Goal: Information Seeking & Learning: Learn about a topic

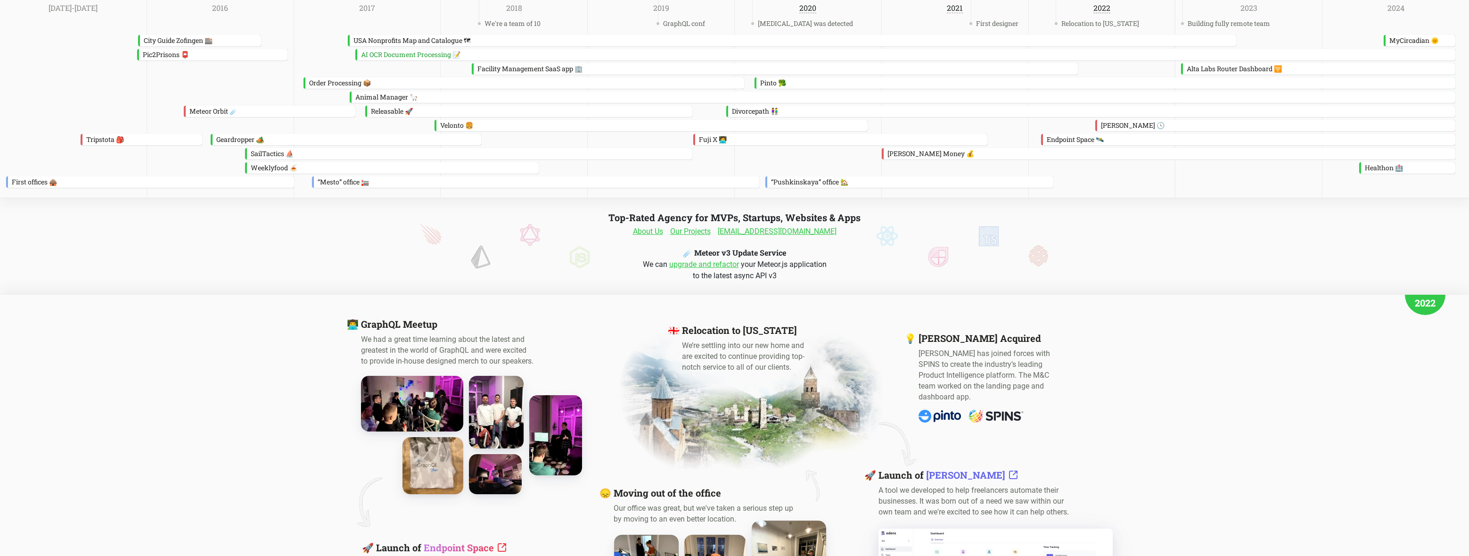
click at [658, 234] on link "About Us" at bounding box center [648, 231] width 30 height 11
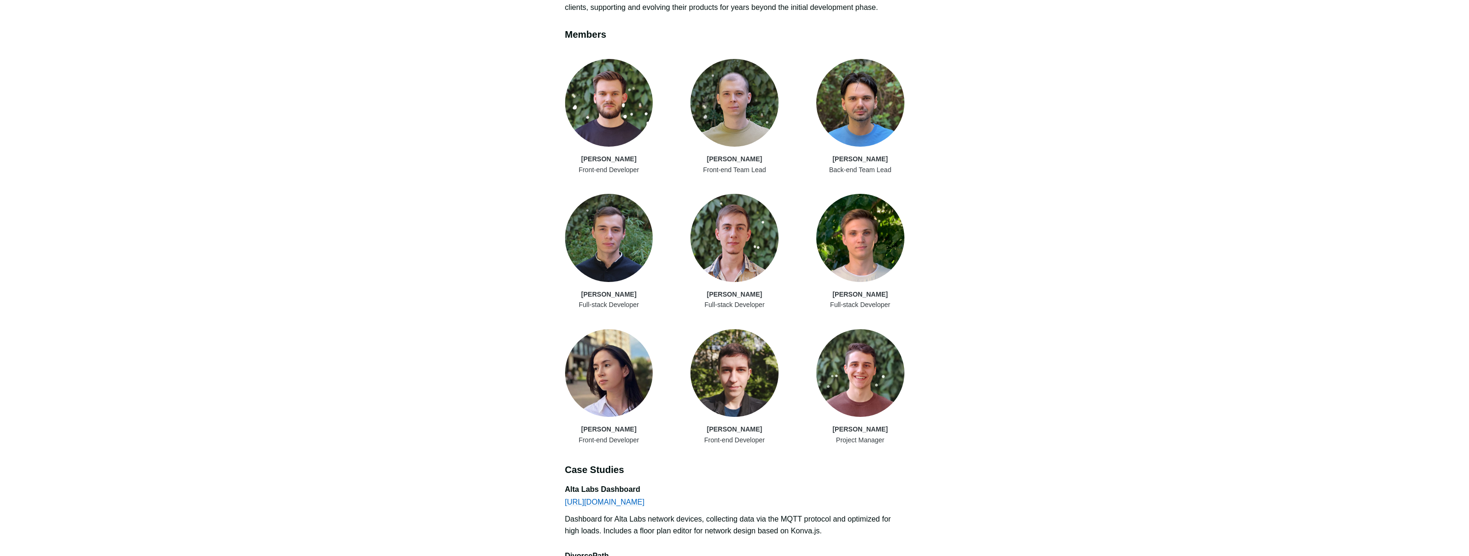
scroll to position [534, 0]
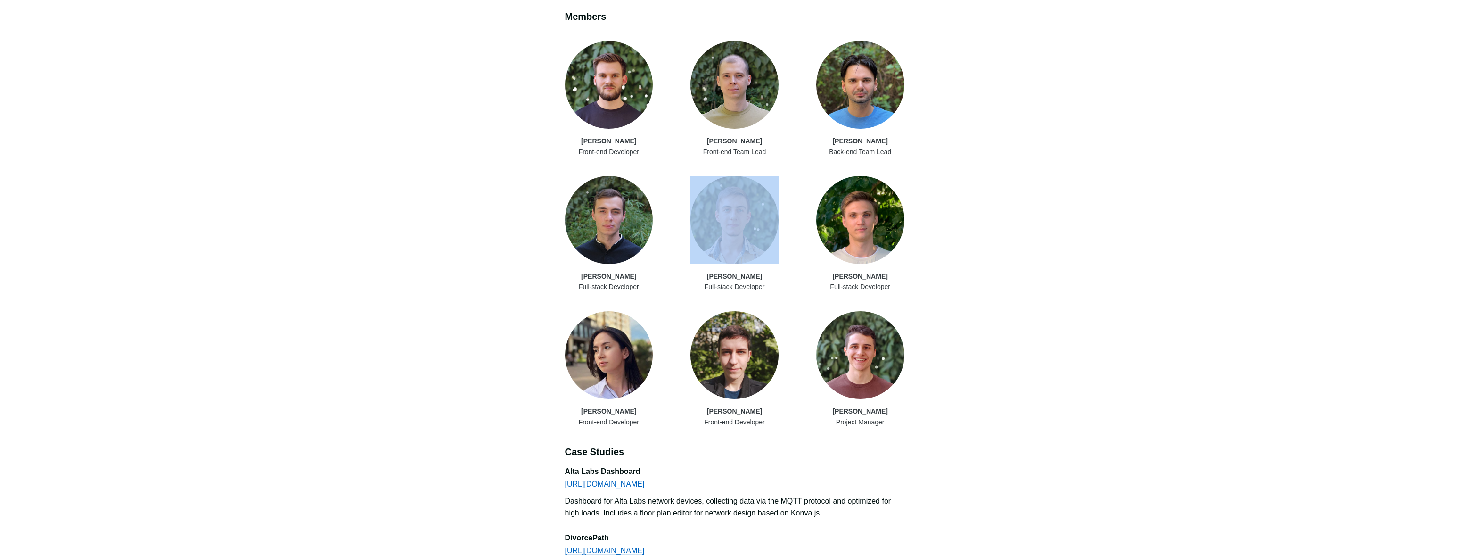
drag, startPoint x: 681, startPoint y: 189, endPoint x: 780, endPoint y: 256, distance: 119.8
click at [780, 256] on div "[PERSON_NAME] Front-end Developer [PERSON_NAME] Front-end Team Lead [PERSON_NAM…" at bounding box center [734, 234] width 339 height 386
drag, startPoint x: 598, startPoint y: 55, endPoint x: 662, endPoint y: 117, distance: 89.3
click at [662, 117] on div "← Back to Milk & Cartoons Milk & Cartoons Web and Mobile Development Team Team …" at bounding box center [734, 347] width 1469 height 1762
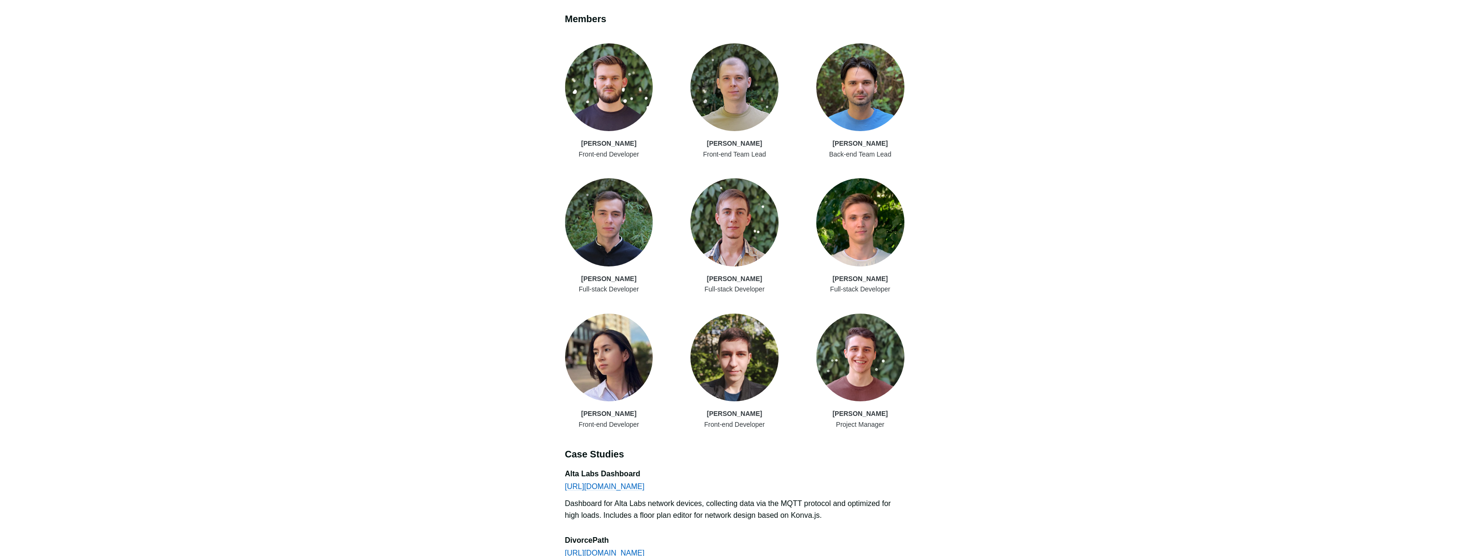
click at [942, 292] on div "← Back to Milk & Cartoons Milk & Cartoons Web and Mobile Development Team Team …" at bounding box center [734, 349] width 1469 height 1762
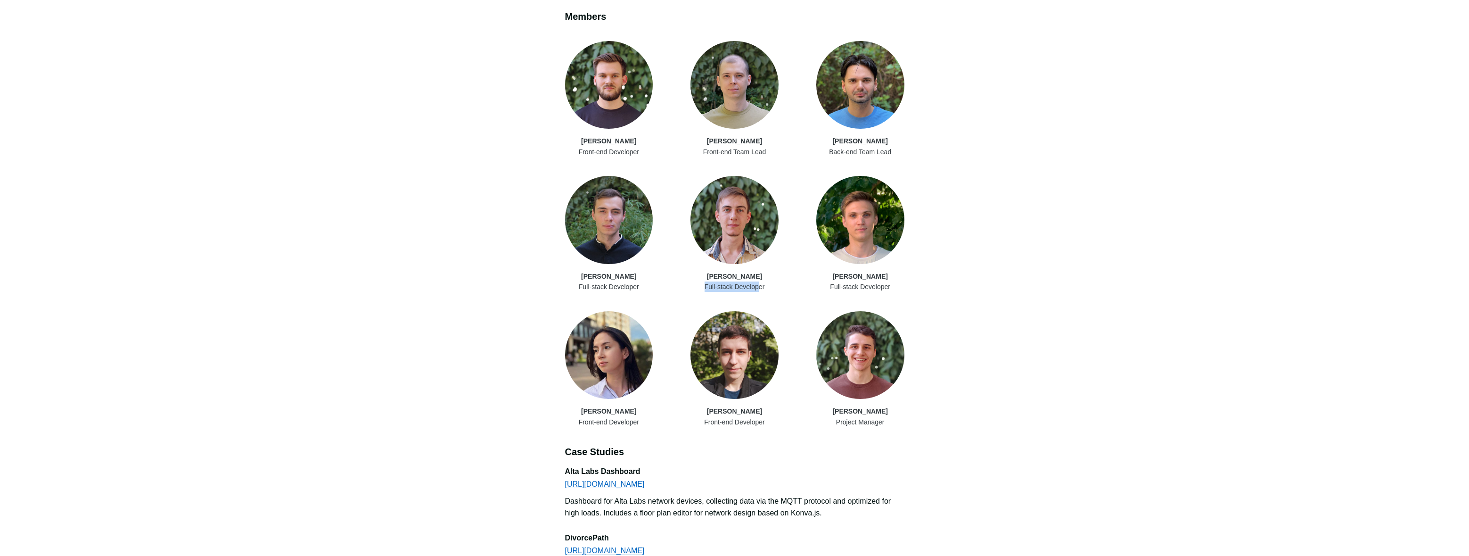
drag, startPoint x: 683, startPoint y: 272, endPoint x: 760, endPoint y: 264, distance: 78.2
click at [763, 274] on div "[PERSON_NAME] Front-end Developer [PERSON_NAME] Front-end Team Lead [PERSON_NAM…" at bounding box center [734, 234] width 339 height 386
drag, startPoint x: 625, startPoint y: 133, endPoint x: 644, endPoint y: 133, distance: 19.3
click at [644, 133] on div "← Back to Milk & Cartoons Milk & Cartoons Web and Mobile Development Team Team …" at bounding box center [734, 347] width 1469 height 1762
drag, startPoint x: 829, startPoint y: 404, endPoint x: 880, endPoint y: 411, distance: 51.5
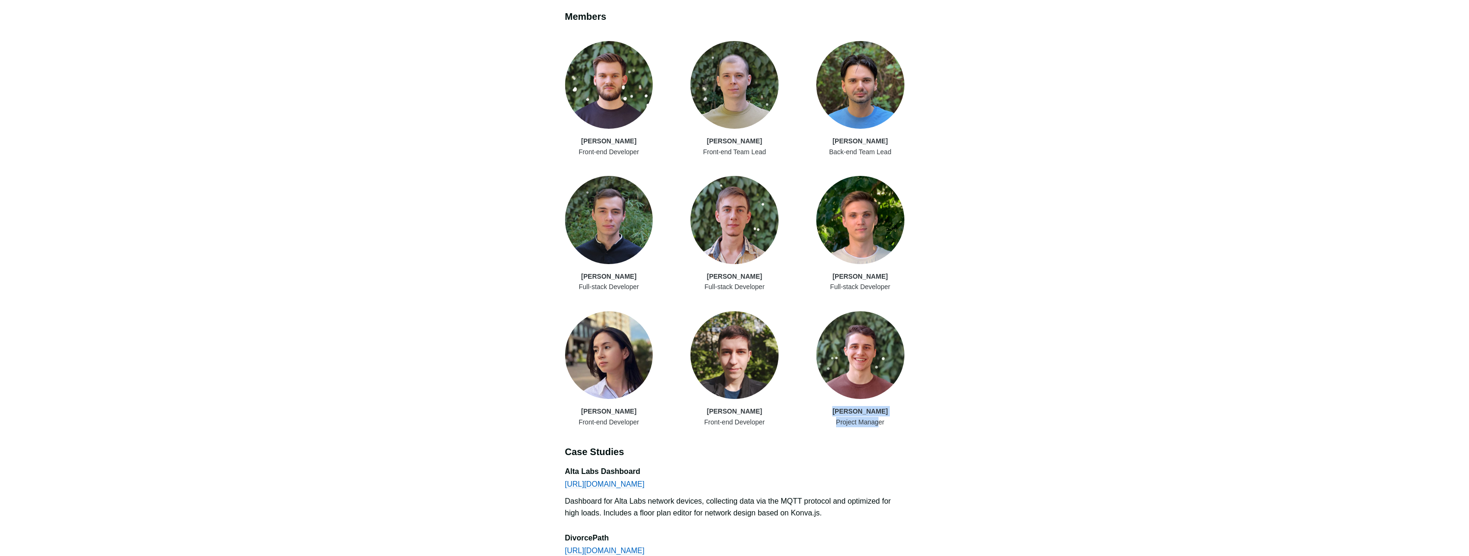
click at [880, 417] on div "Project Manager" at bounding box center [860, 422] width 88 height 10
click at [883, 423] on article "Milk & Cartoons Web and Mobile Development Team Team We are a team of highly sk…" at bounding box center [734, 362] width 339 height 1701
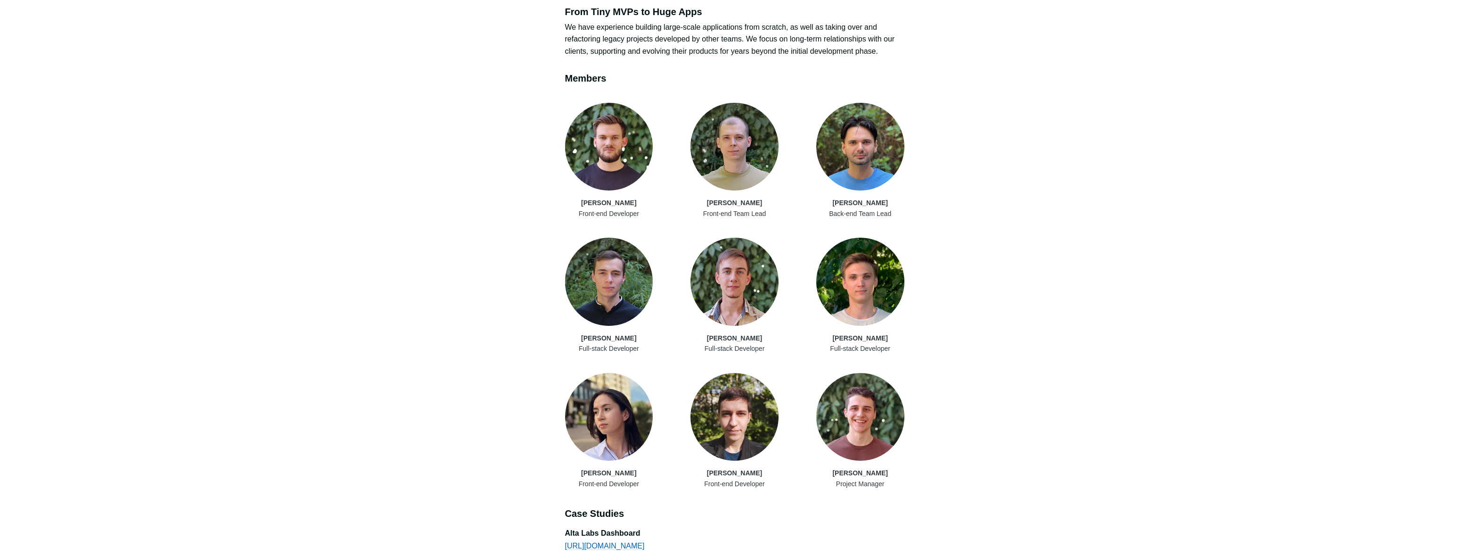
scroll to position [466, 0]
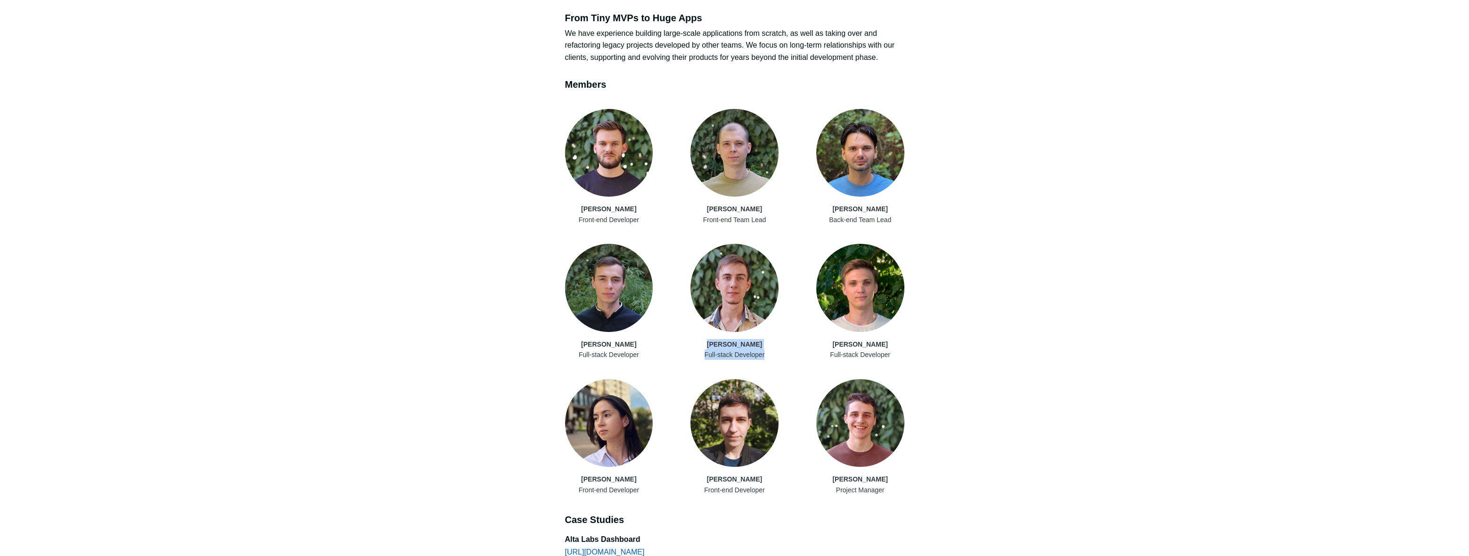
drag, startPoint x: 766, startPoint y: 344, endPoint x: 701, endPoint y: 326, distance: 67.5
click at [701, 326] on div "[PERSON_NAME] Full-stack Developer" at bounding box center [735, 302] width 88 height 116
drag, startPoint x: 702, startPoint y: 329, endPoint x: 748, endPoint y: 343, distance: 47.9
click at [748, 343] on div "[PERSON_NAME] Full-stack Developer" at bounding box center [735, 302] width 88 height 116
click at [752, 350] on div "[PERSON_NAME] Front-end Developer [PERSON_NAME] Front-end Team Lead [PERSON_NAM…" at bounding box center [734, 302] width 339 height 386
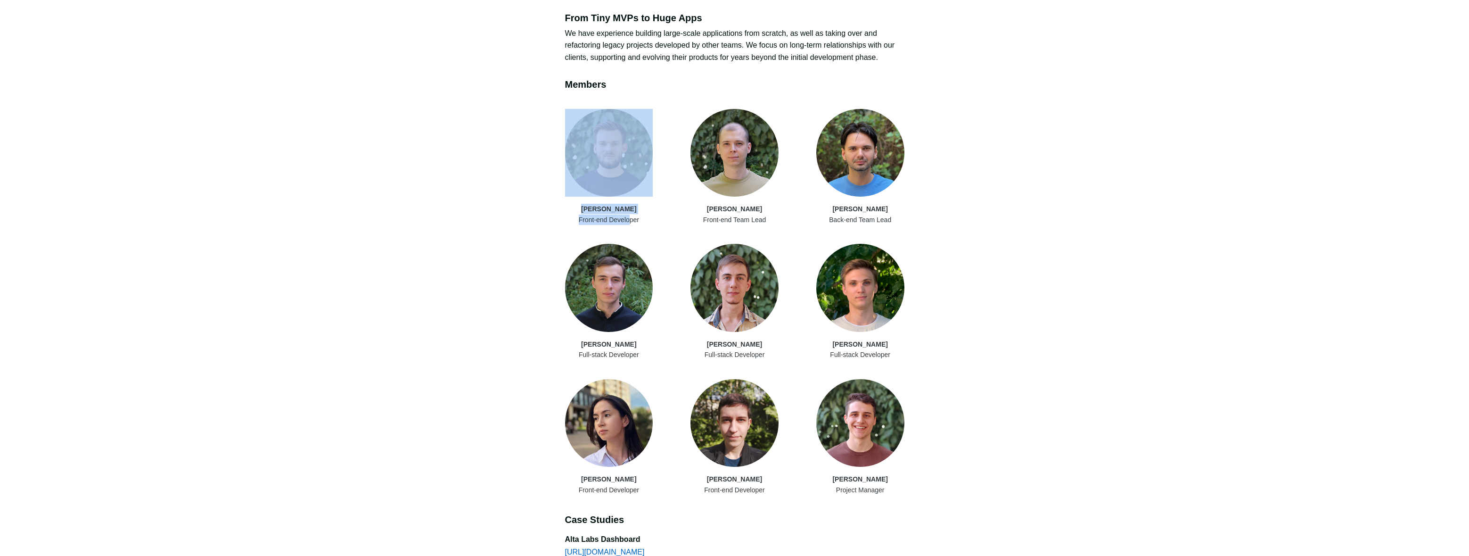
drag, startPoint x: 584, startPoint y: 121, endPoint x: 630, endPoint y: 210, distance: 99.9
click at [630, 210] on div "← Back to Milk & Cartoons Milk & Cartoons Web and Mobile Development Team Team …" at bounding box center [734, 415] width 1469 height 1762
click at [630, 214] on div "Front-end Developer" at bounding box center [609, 219] width 88 height 10
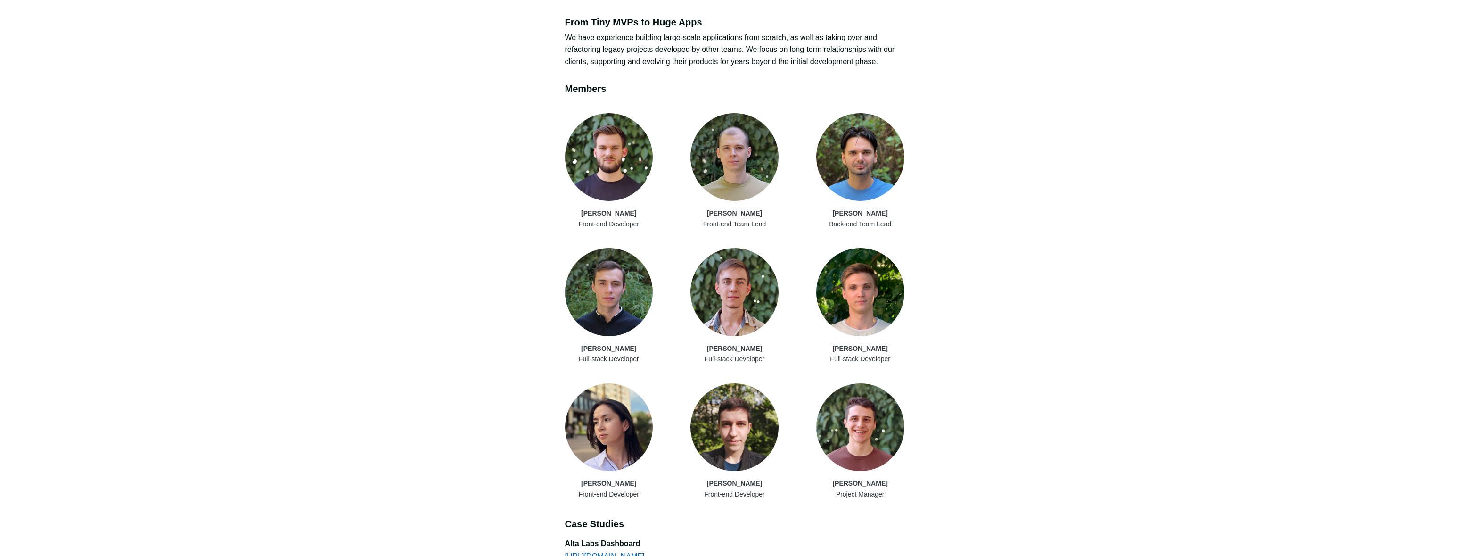
scroll to position [452, 0]
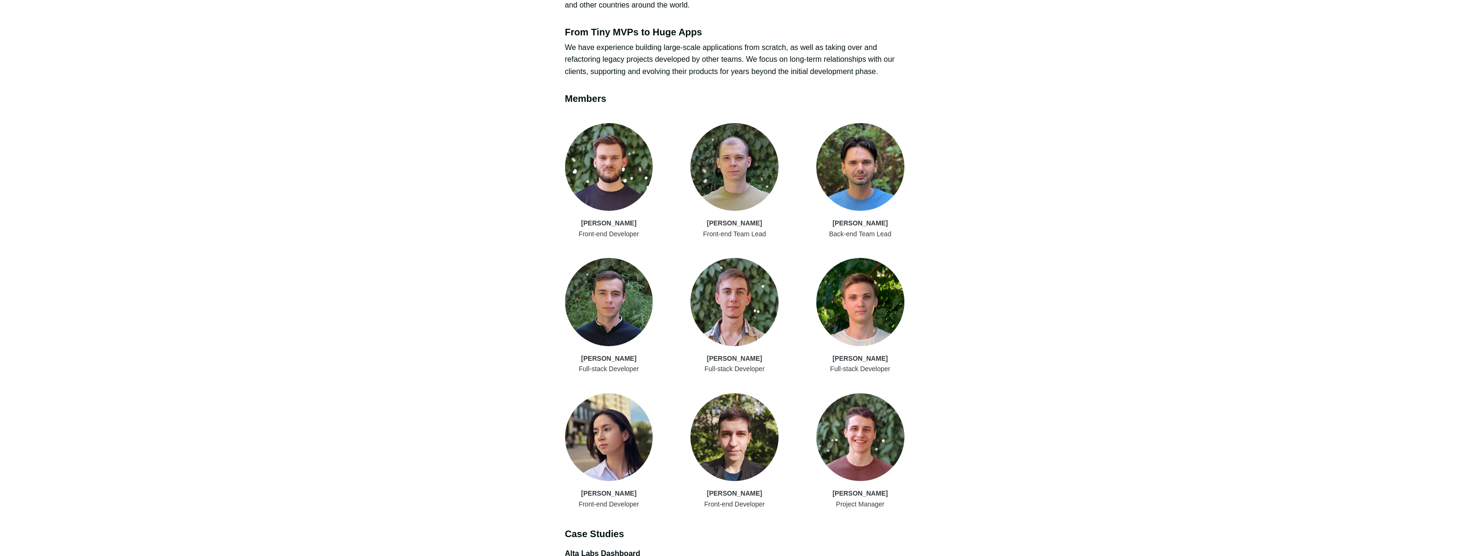
click at [574, 488] on div "[PERSON_NAME]" at bounding box center [609, 493] width 88 height 10
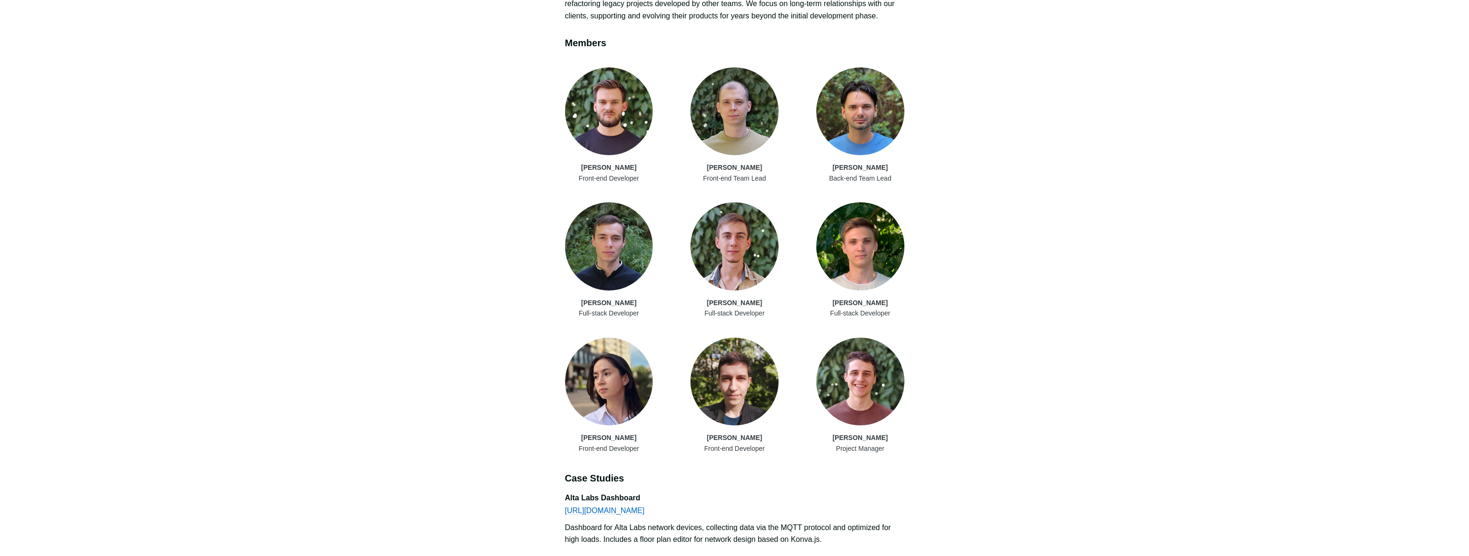
scroll to position [519, 0]
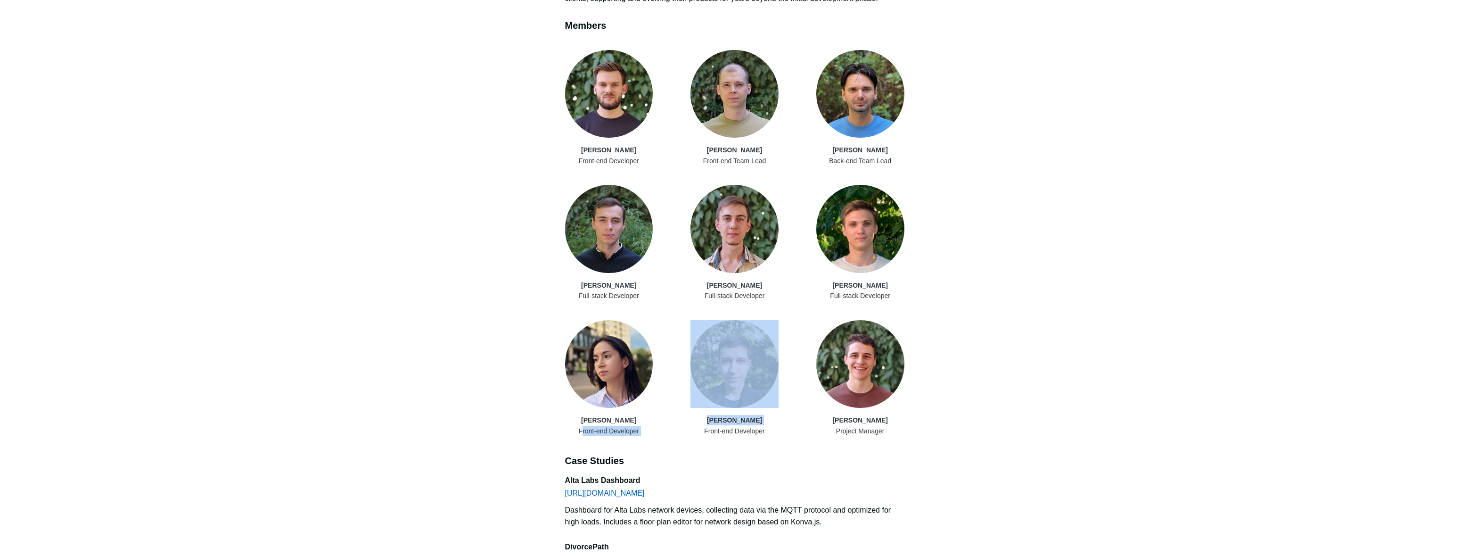
drag, startPoint x: 614, startPoint y: 418, endPoint x: 698, endPoint y: 420, distance: 83.5
click at [698, 420] on div "[PERSON_NAME] Front-end Developer [PERSON_NAME] Front-end Team Lead [PERSON_NAM…" at bounding box center [734, 243] width 339 height 386
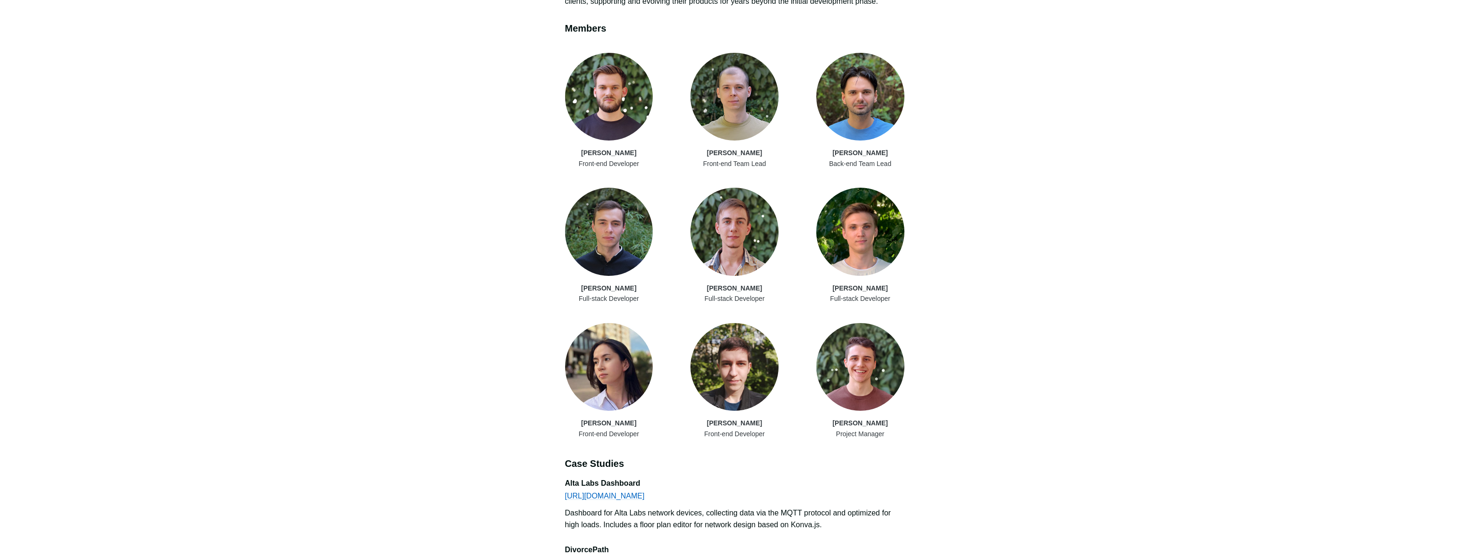
click at [691, 430] on article "Milk & Cartoons Web and Mobile Development Team Team We are a team of highly sk…" at bounding box center [734, 374] width 339 height 1701
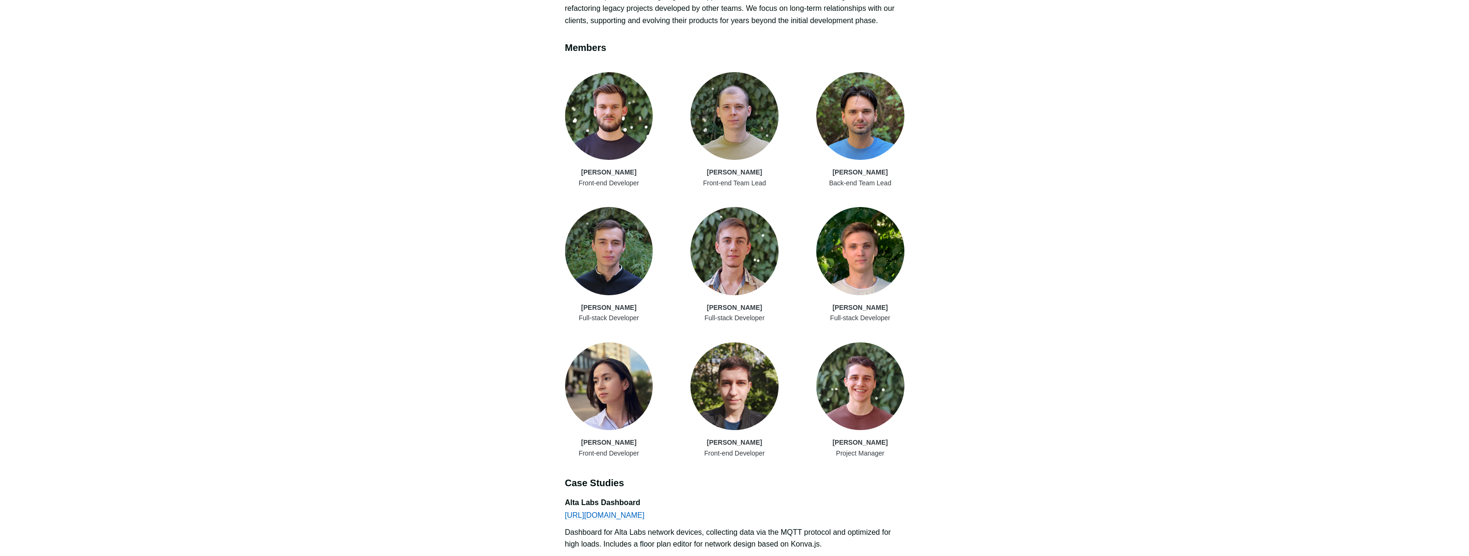
scroll to position [502, 0]
drag, startPoint x: 875, startPoint y: 445, endPoint x: 773, endPoint y: 434, distance: 101.9
click at [773, 434] on div "[PERSON_NAME] Front-end Developer [PERSON_NAME] Front-end Team Lead [PERSON_NAM…" at bounding box center [734, 266] width 339 height 386
drag, startPoint x: 740, startPoint y: 445, endPoint x: 691, endPoint y: 441, distance: 48.2
click at [740, 449] on div "Front-end Developer" at bounding box center [735, 454] width 88 height 10
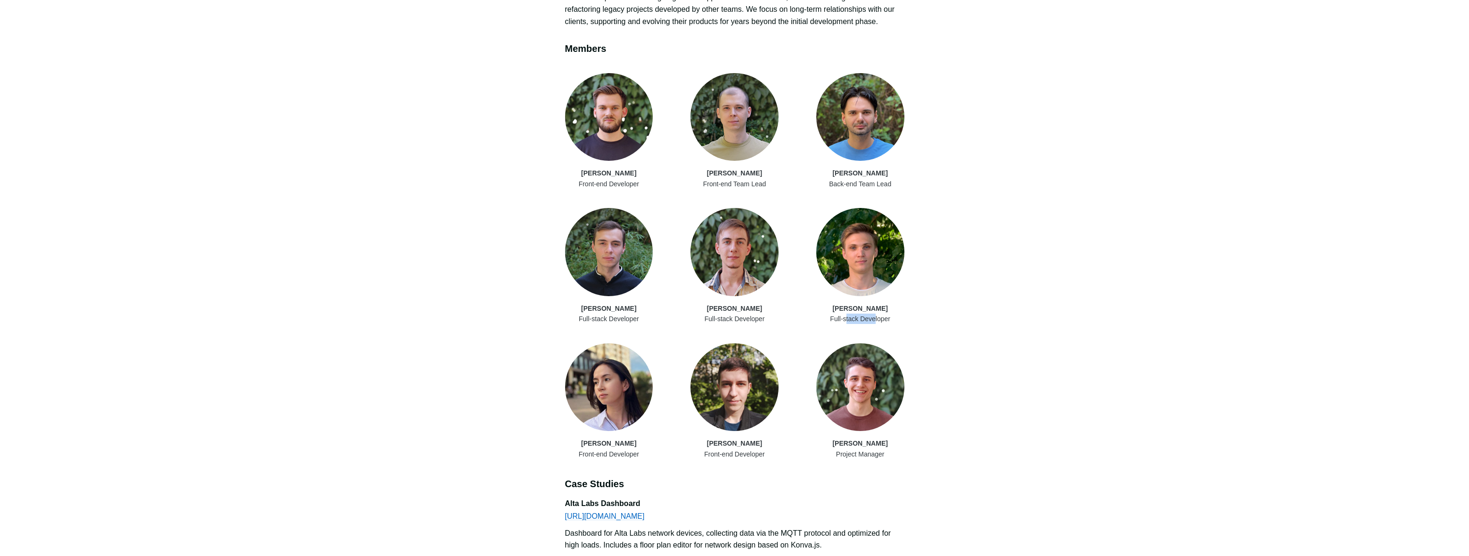
drag, startPoint x: 859, startPoint y: 307, endPoint x: 876, endPoint y: 307, distance: 17.4
click at [876, 313] on div "Full-stack Developer" at bounding box center [860, 318] width 88 height 10
drag, startPoint x: 876, startPoint y: 308, endPoint x: 842, endPoint y: 305, distance: 34.6
click at [842, 313] on div "Full-stack Developer" at bounding box center [860, 318] width 88 height 10
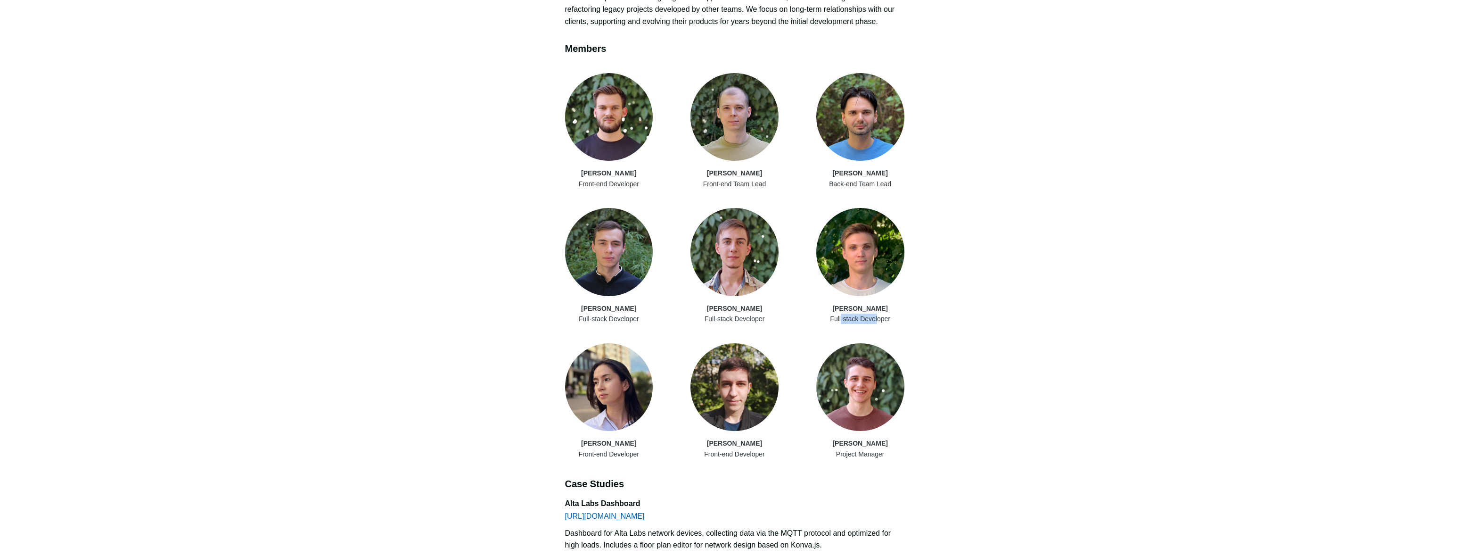
click at [842, 313] on div "Full-stack Developer" at bounding box center [860, 318] width 88 height 10
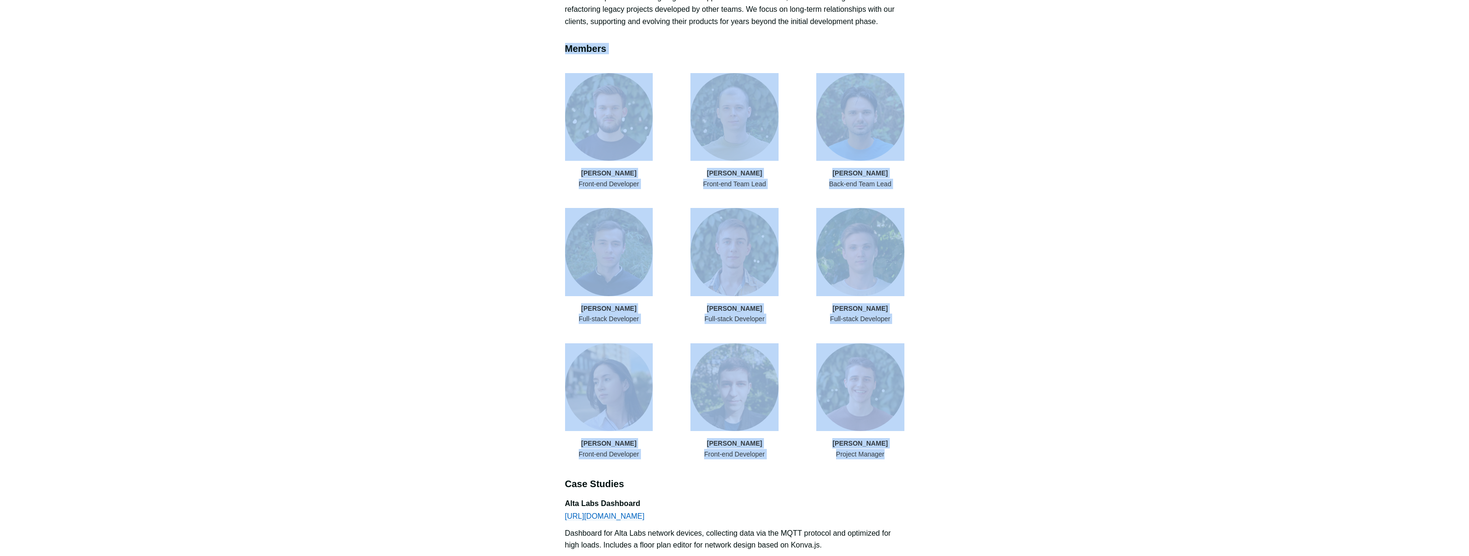
drag, startPoint x: 546, startPoint y: 38, endPoint x: 896, endPoint y: 442, distance: 534.3
click at [896, 442] on div "← Back to Milk & Cartoons Milk & Cartoons Web and Mobile Development Team Team …" at bounding box center [734, 379] width 1469 height 1762
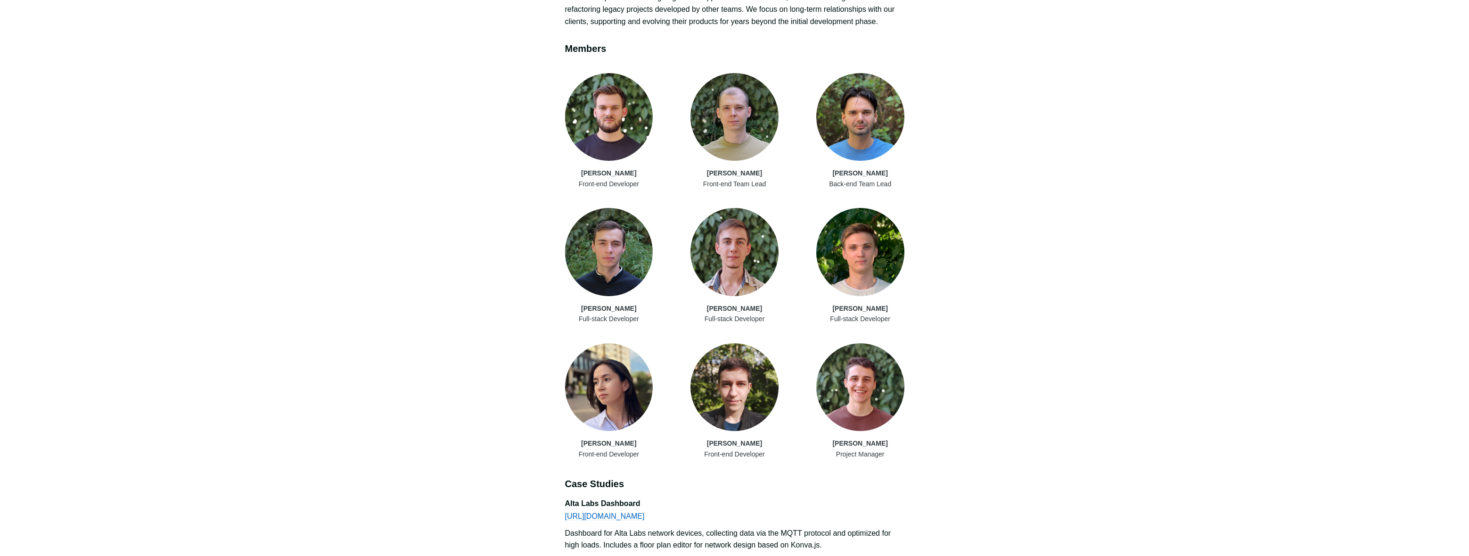
drag, startPoint x: 505, startPoint y: 98, endPoint x: 517, endPoint y: 79, distance: 21.8
click at [512, 89] on div "← Back to Milk & Cartoons Milk & Cartoons Web and Mobile Development Team Team …" at bounding box center [734, 379] width 1469 height 1762
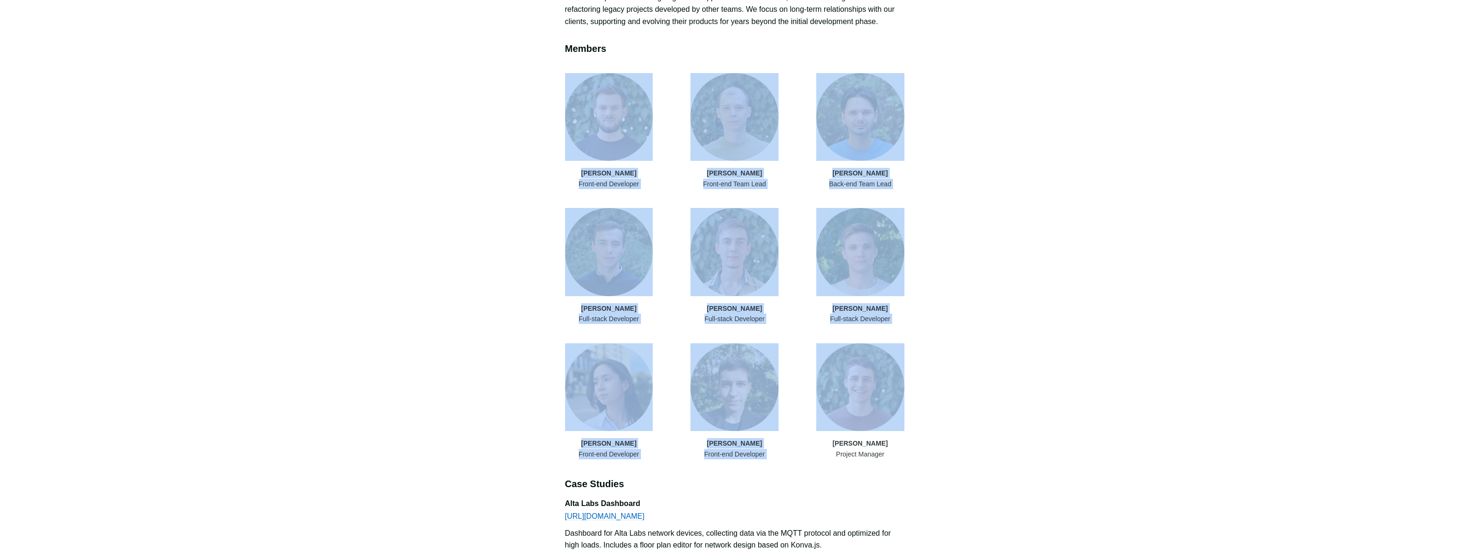
drag, startPoint x: 539, startPoint y: 47, endPoint x: 1033, endPoint y: 402, distance: 608.0
click at [1033, 402] on div "← Back to Milk & Cartoons Milk & Cartoons Web and Mobile Development Team Team …" at bounding box center [734, 379] width 1469 height 1762
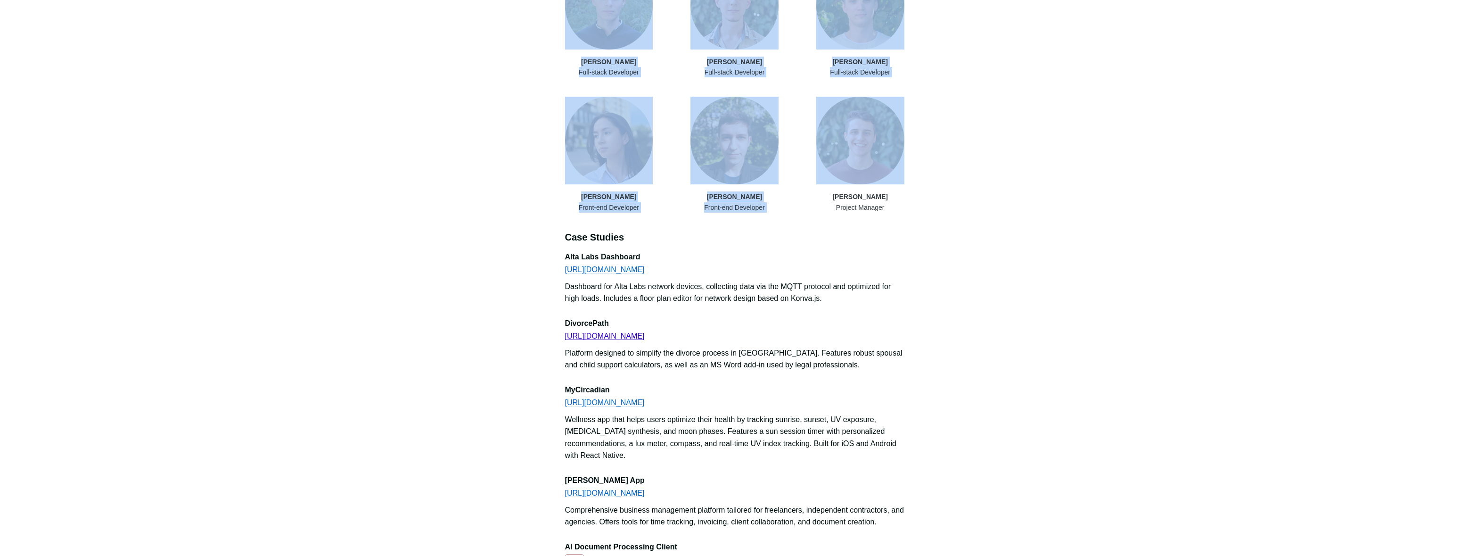
scroll to position [749, 0]
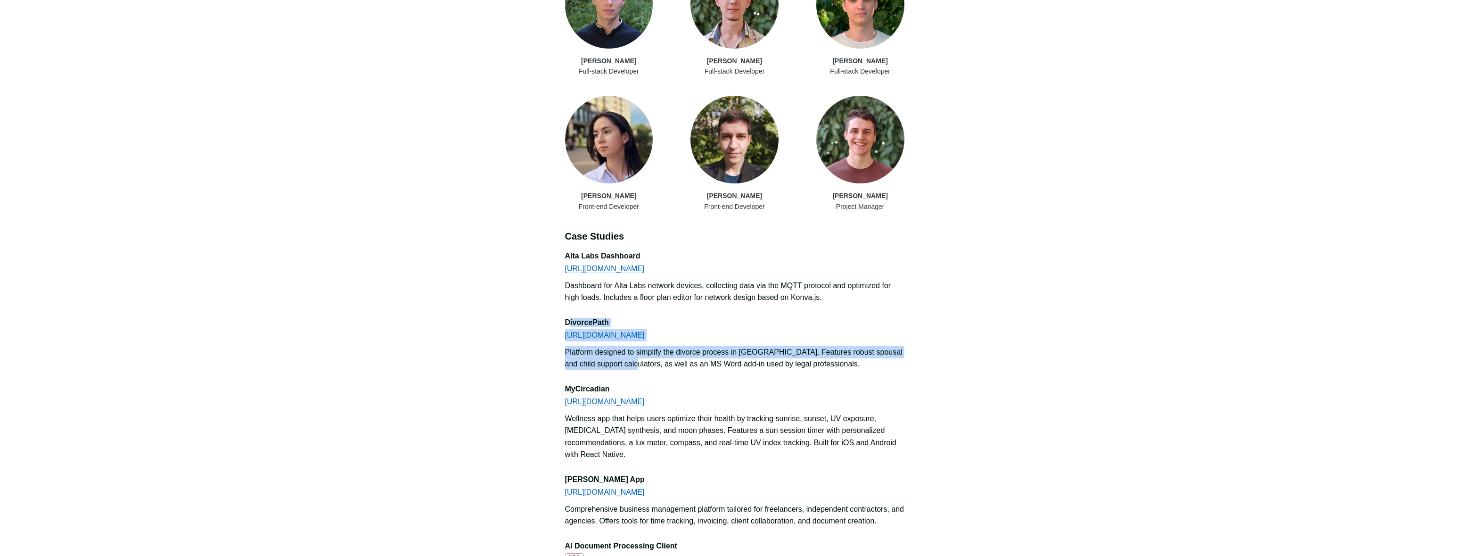
drag, startPoint x: 572, startPoint y: 310, endPoint x: 640, endPoint y: 350, distance: 79.2
click at [640, 350] on div "DivorcePath [URL][DOMAIN_NAME] Platform designed to simplify the divorce proces…" at bounding box center [734, 344] width 339 height 52
click at [640, 350] on div "Platform designed to simplify the divorce process in [GEOGRAPHIC_DATA]. Feature…" at bounding box center [734, 358] width 339 height 24
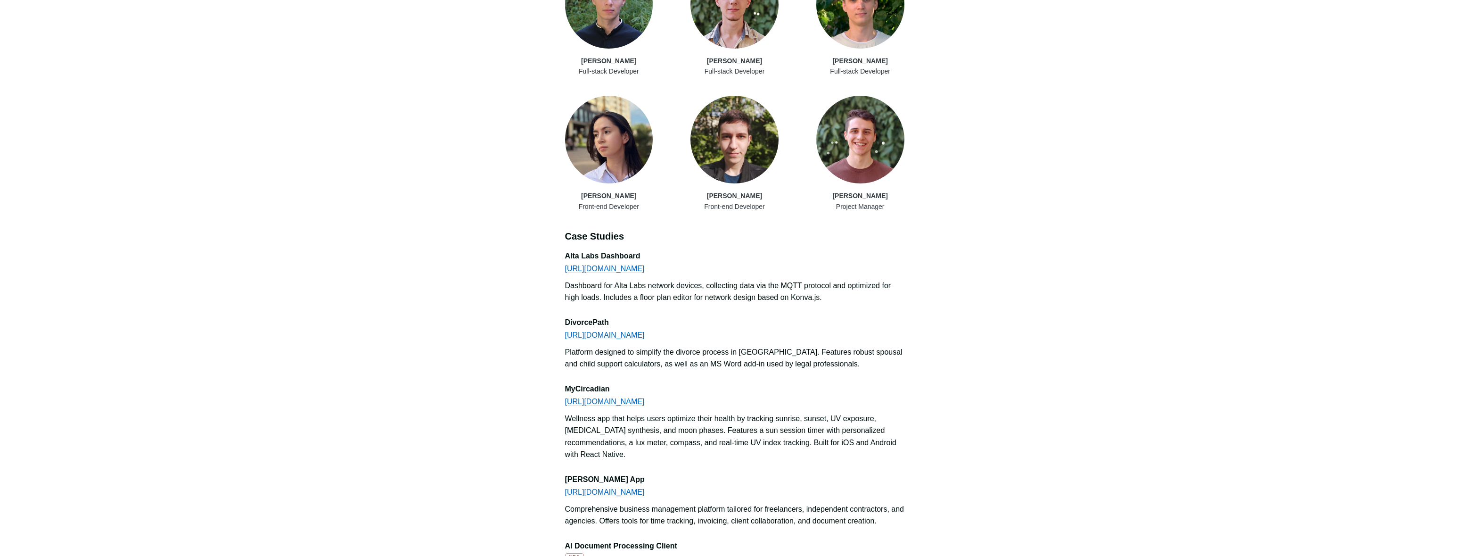
scroll to position [748, 0]
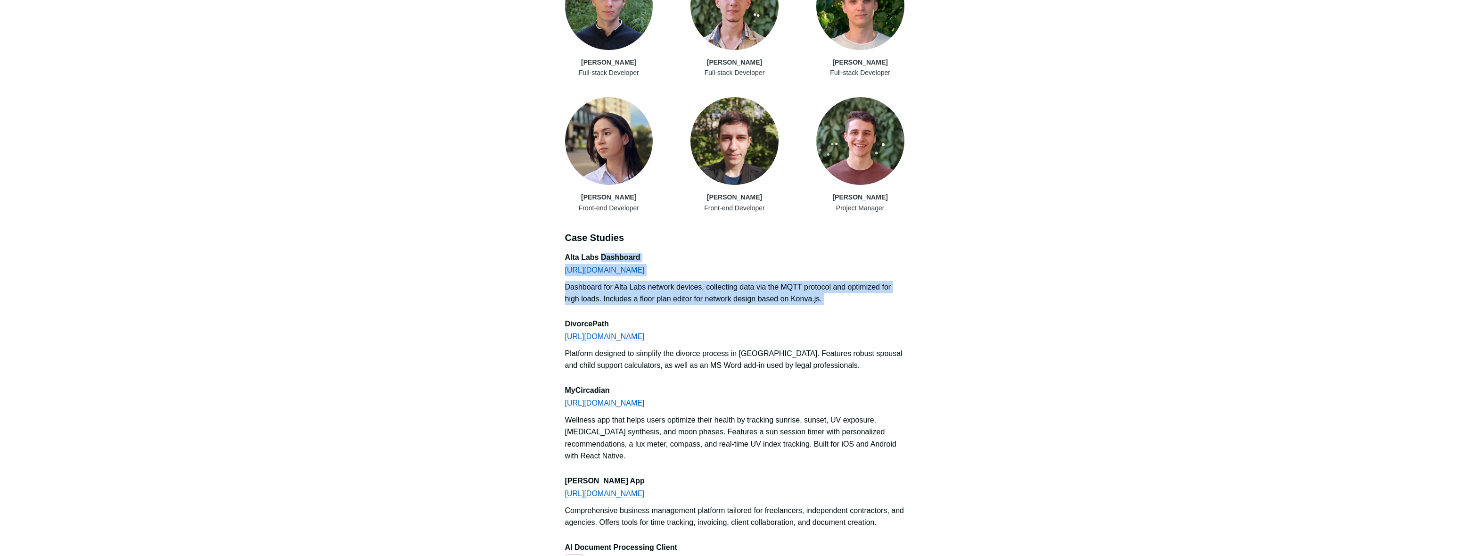
drag, startPoint x: 601, startPoint y: 244, endPoint x: 629, endPoint y: 293, distance: 57.0
click at [629, 294] on div "Dashboard for Alta Labs network devices, collecting data via the MQTT protocol …" at bounding box center [734, 294] width 339 height 24
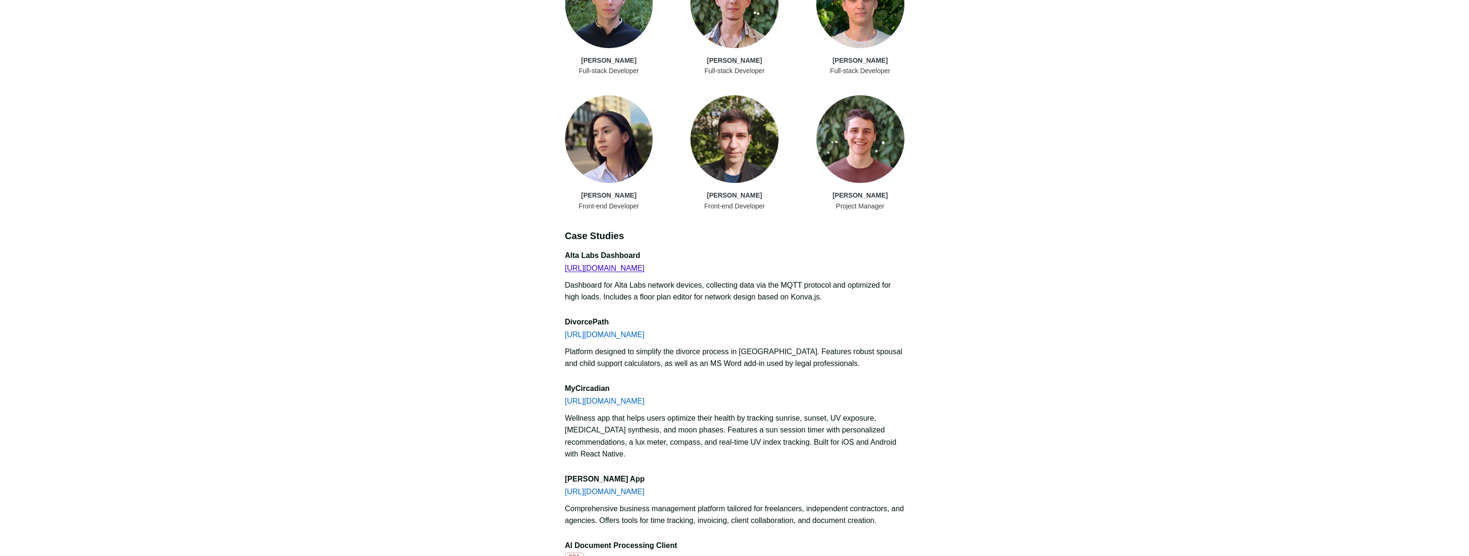
click at [601, 264] on link "[URL][DOMAIN_NAME]" at bounding box center [605, 268] width 80 height 8
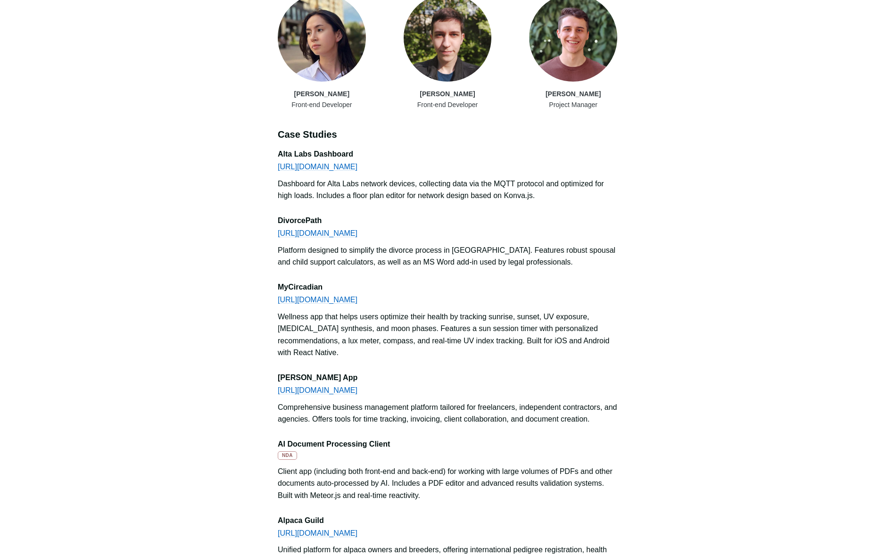
scroll to position [852, 0]
click at [347, 295] on link "[URL][DOMAIN_NAME]" at bounding box center [318, 299] width 80 height 8
click at [300, 386] on link "[URL][DOMAIN_NAME]" at bounding box center [318, 390] width 80 height 8
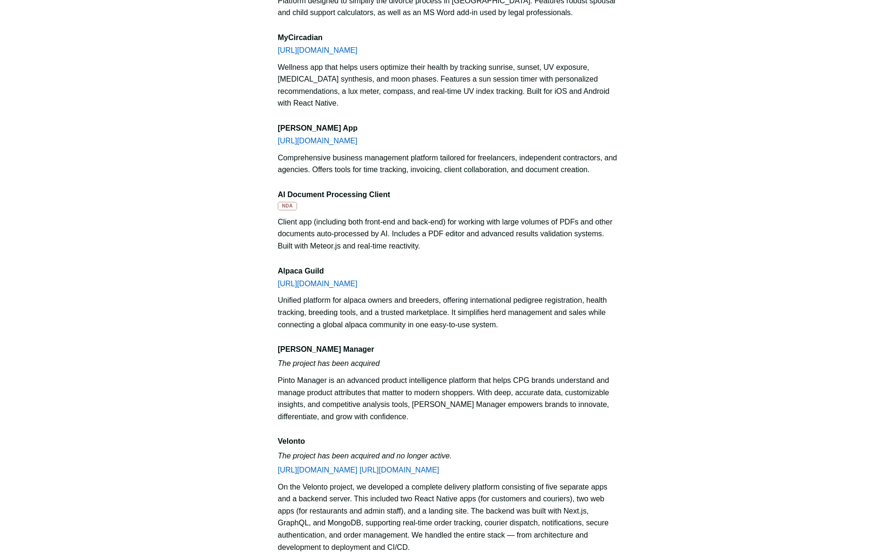
scroll to position [1104, 0]
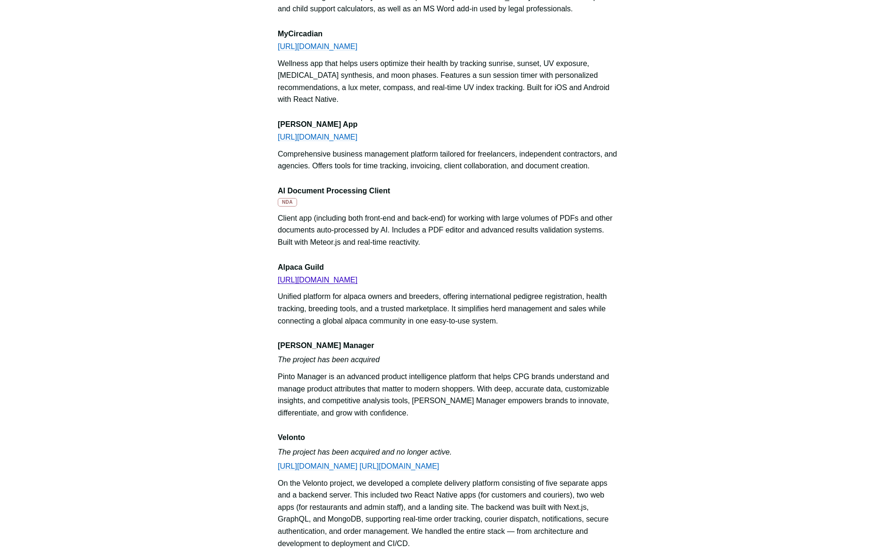
click at [297, 276] on link "[URL][DOMAIN_NAME]" at bounding box center [318, 280] width 80 height 8
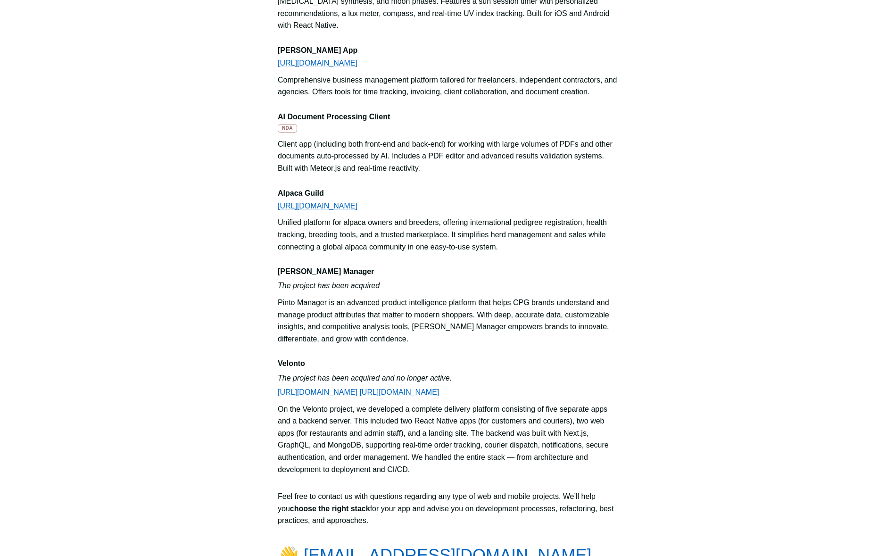
scroll to position [1182, 0]
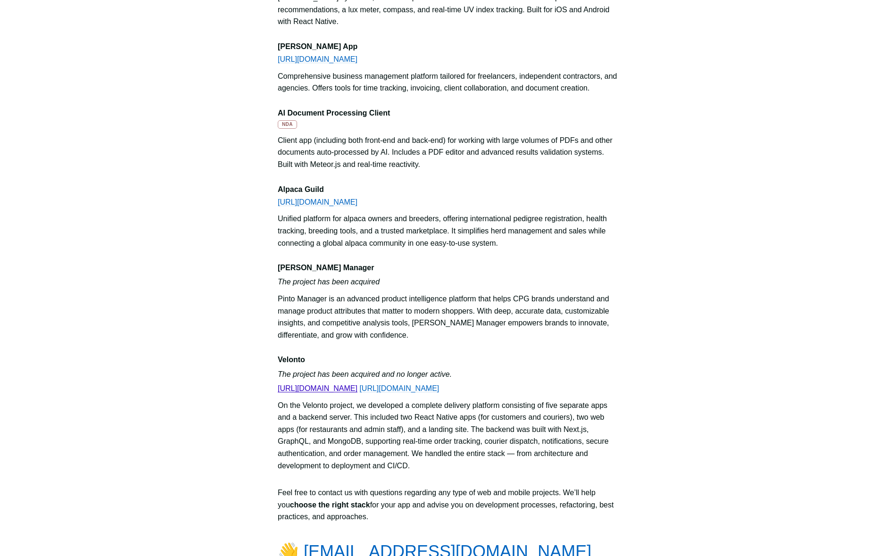
click at [305, 384] on link "[URL][DOMAIN_NAME]" at bounding box center [318, 388] width 80 height 8
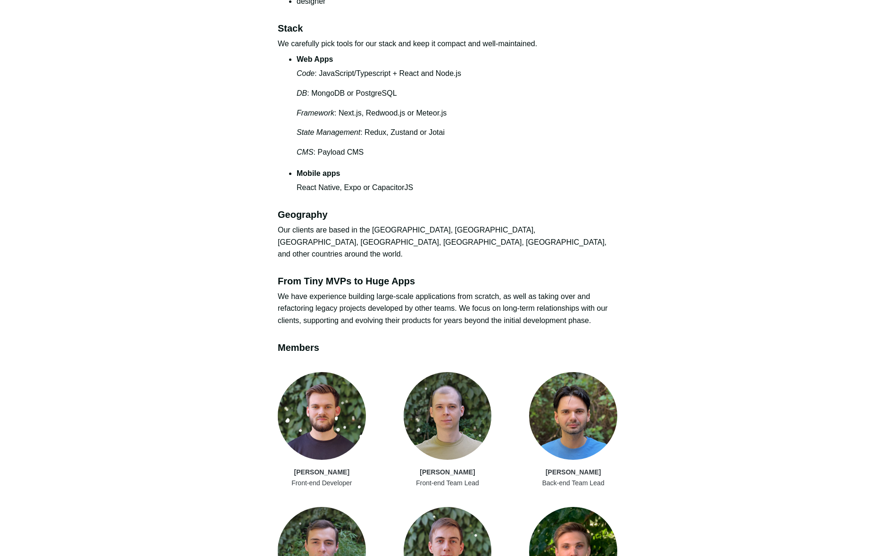
scroll to position [0, 0]
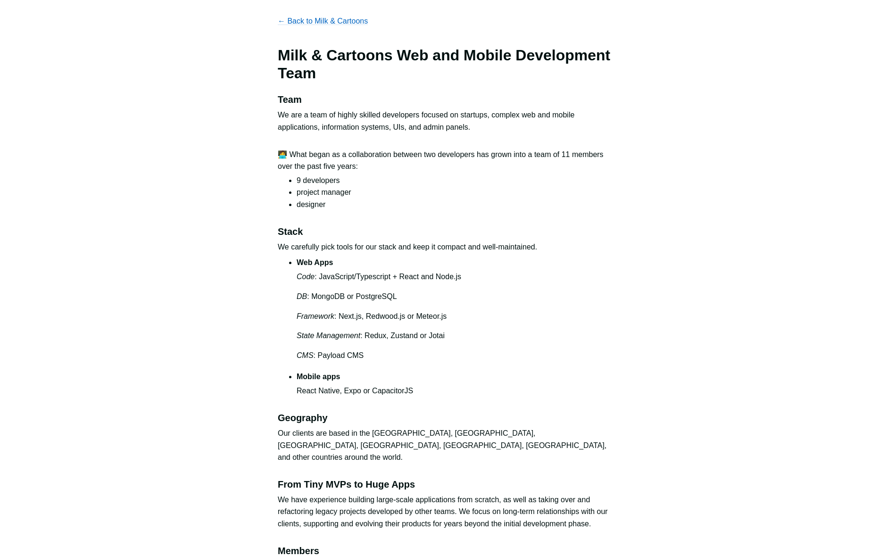
click at [292, 18] on link "← Back to Milk & Cartoons" at bounding box center [323, 21] width 90 height 8
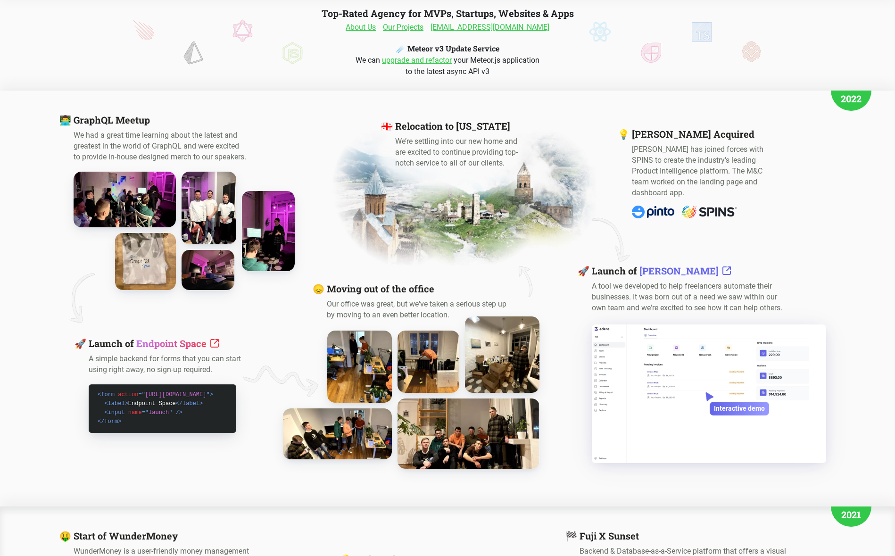
scroll to position [207, 0]
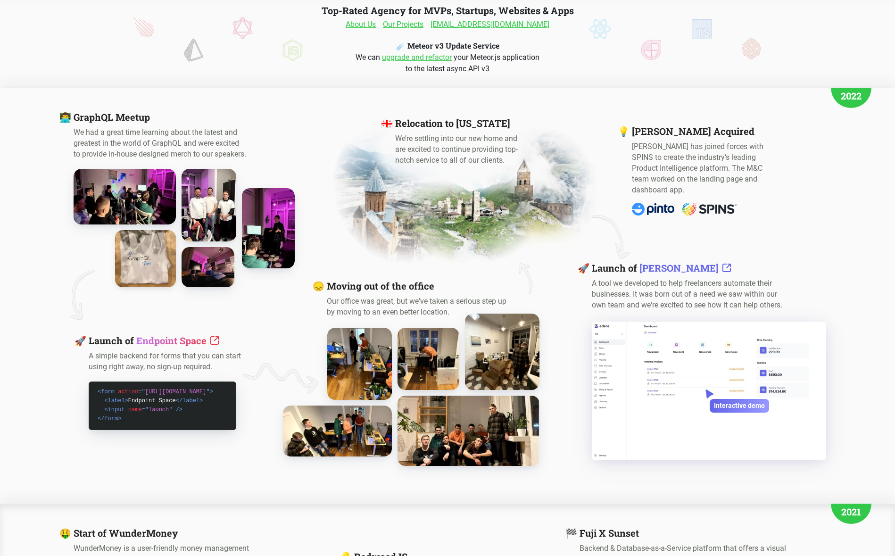
click at [136, 255] on img at bounding box center [145, 258] width 67 height 63
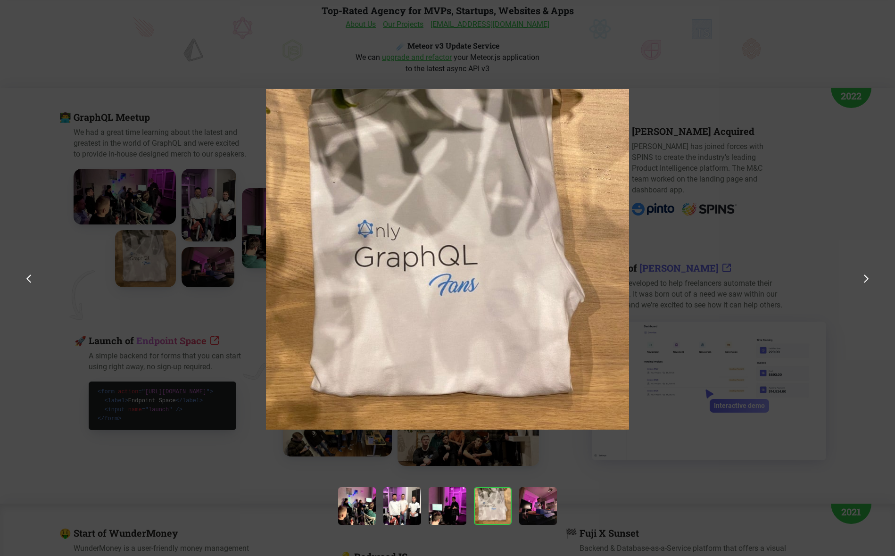
click at [683, 362] on div at bounding box center [447, 333] width 895 height 667
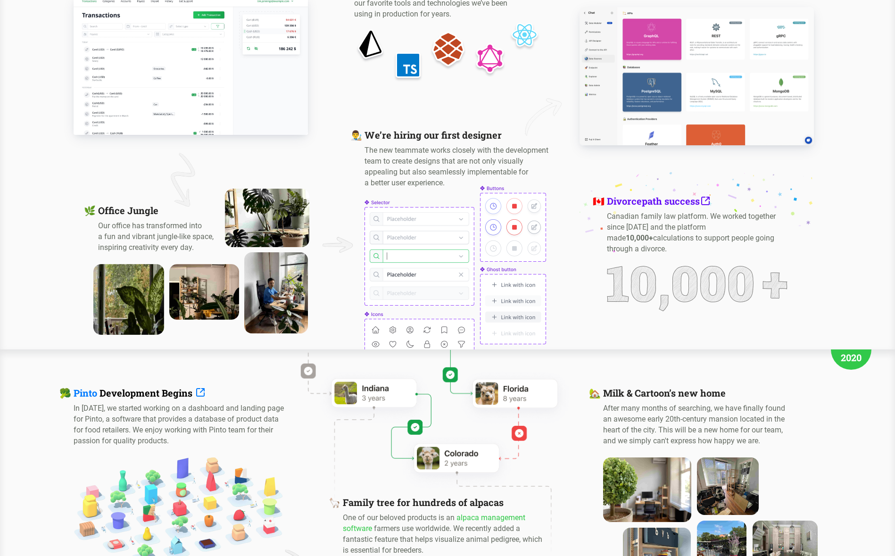
scroll to position [788, 0]
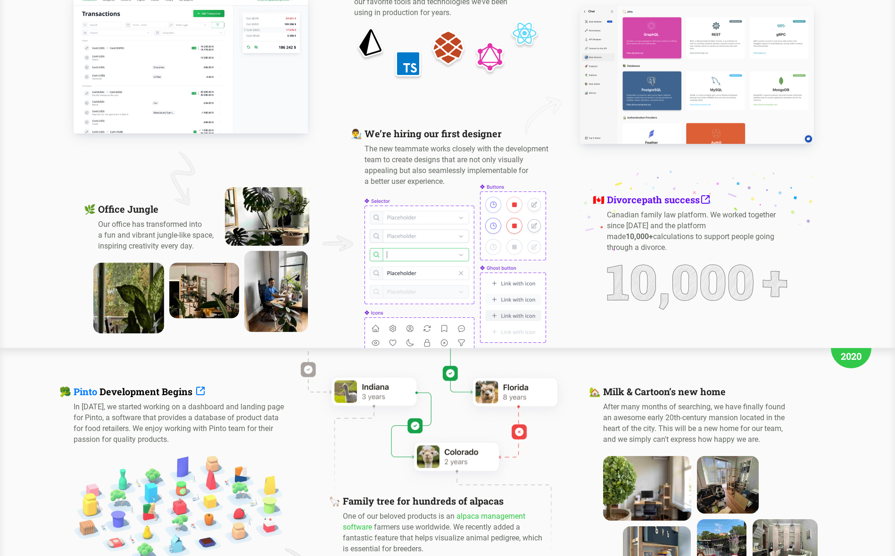
click at [631, 501] on img at bounding box center [647, 487] width 97 height 71
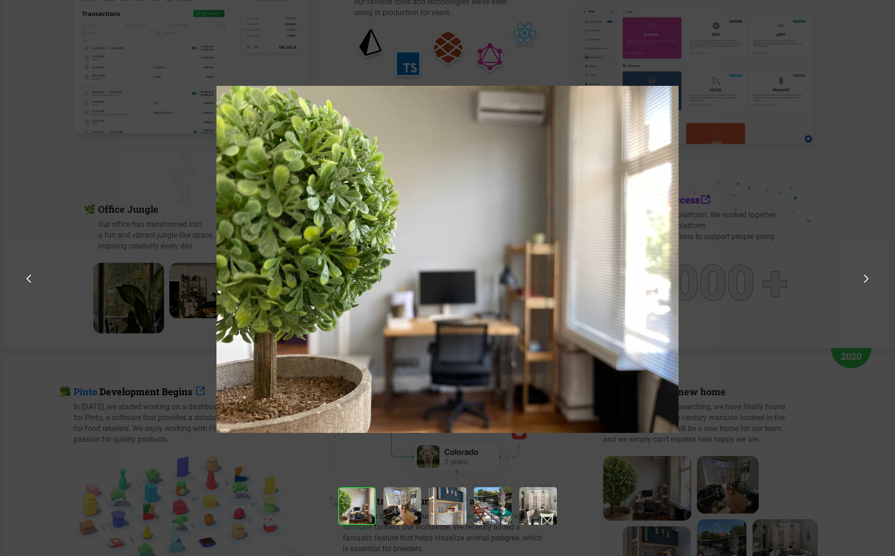
click at [734, 441] on div at bounding box center [447, 333] width 895 height 667
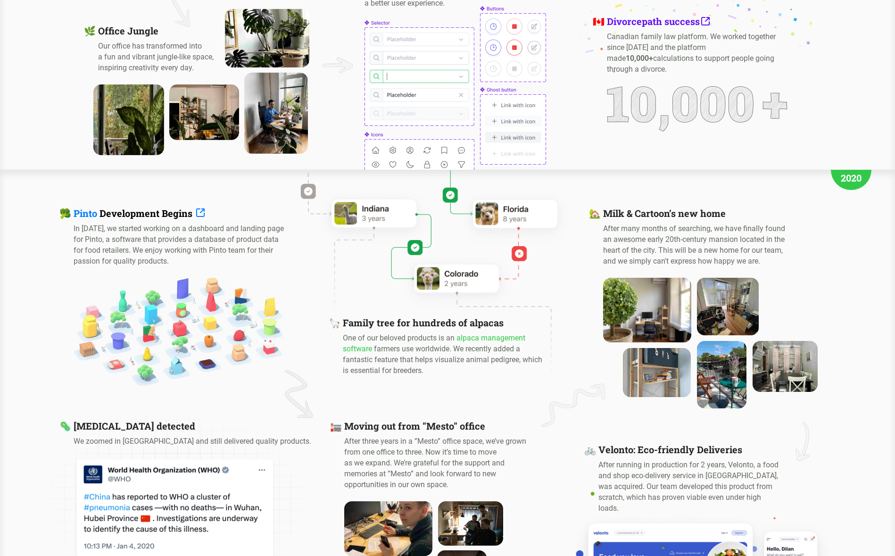
scroll to position [1169, 0]
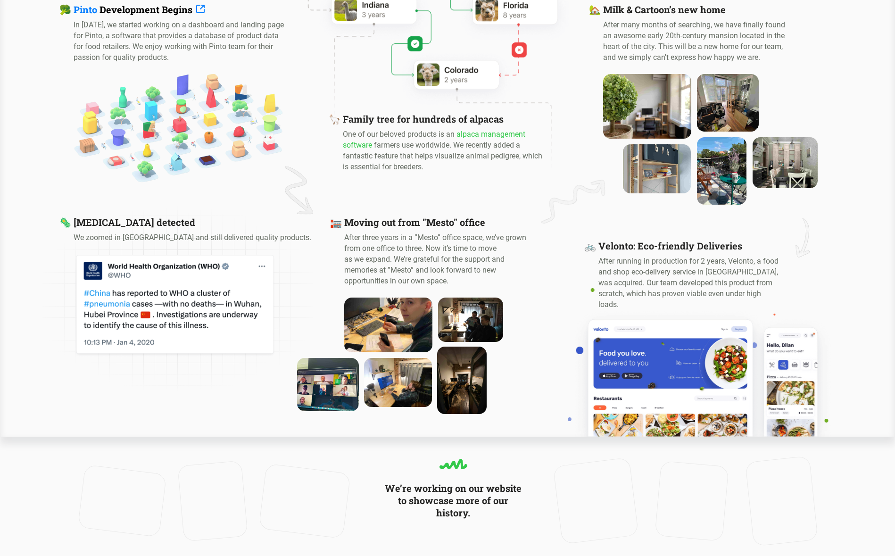
click at [349, 323] on img at bounding box center [387, 325] width 97 height 60
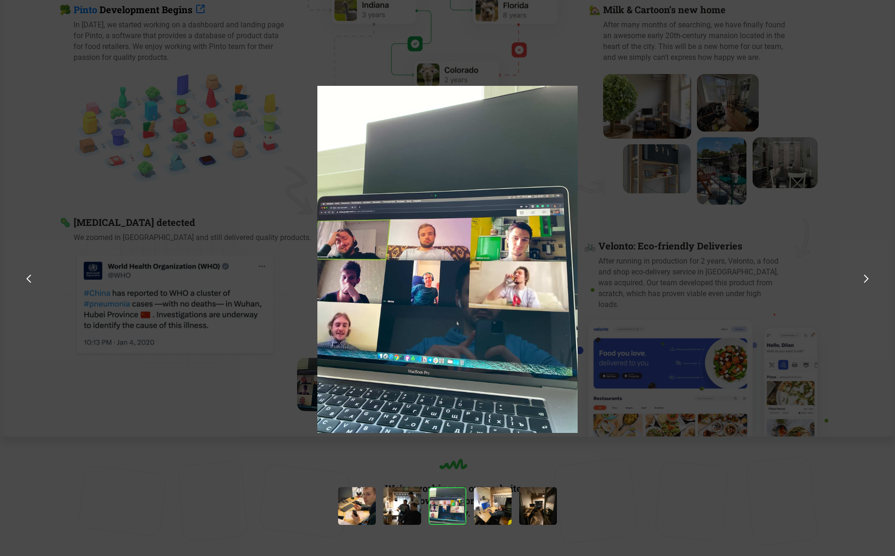
click at [666, 144] on div at bounding box center [447, 333] width 895 height 667
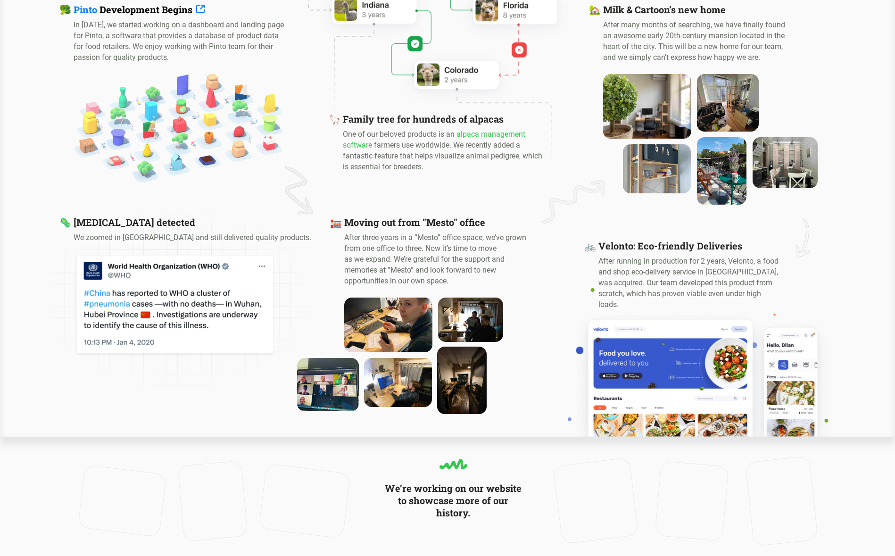
drag, startPoint x: 576, startPoint y: 491, endPoint x: 831, endPoint y: -67, distance: 613.0
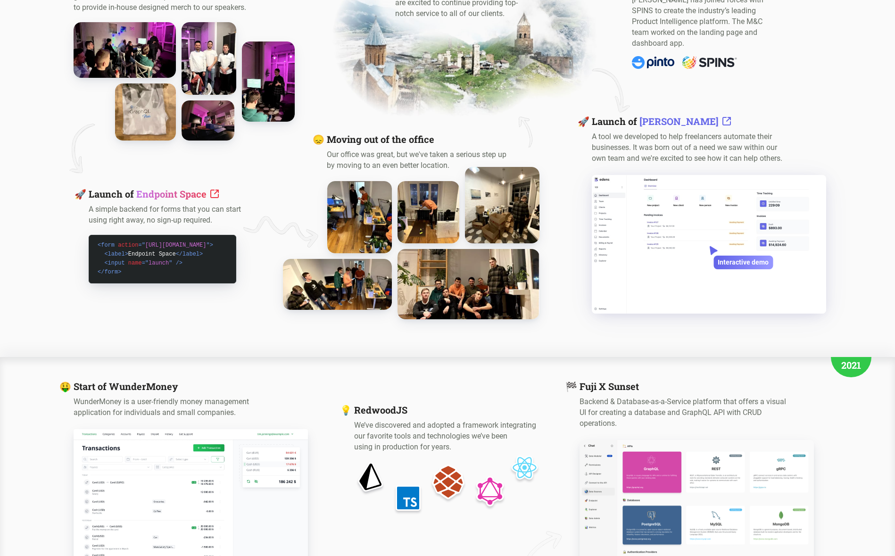
scroll to position [0, 0]
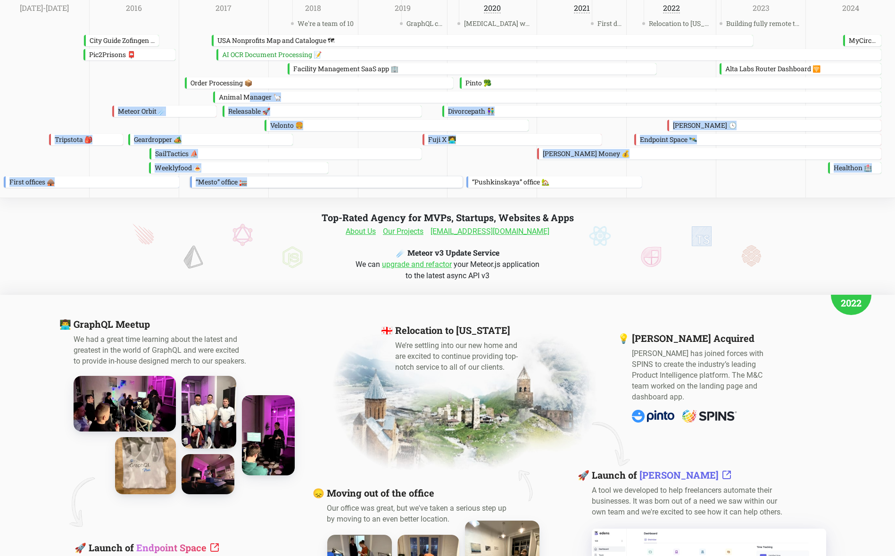
drag, startPoint x: 247, startPoint y: 101, endPoint x: 263, endPoint y: 178, distance: 78.6
click at [263, 178] on div "We're a team of 10 GraphQL conf [MEDICAL_DATA] was detected First designer Relo…" at bounding box center [447, 99] width 895 height 198
click at [263, 178] on div "“Mesto” office 🏣" at bounding box center [327, 181] width 271 height 11
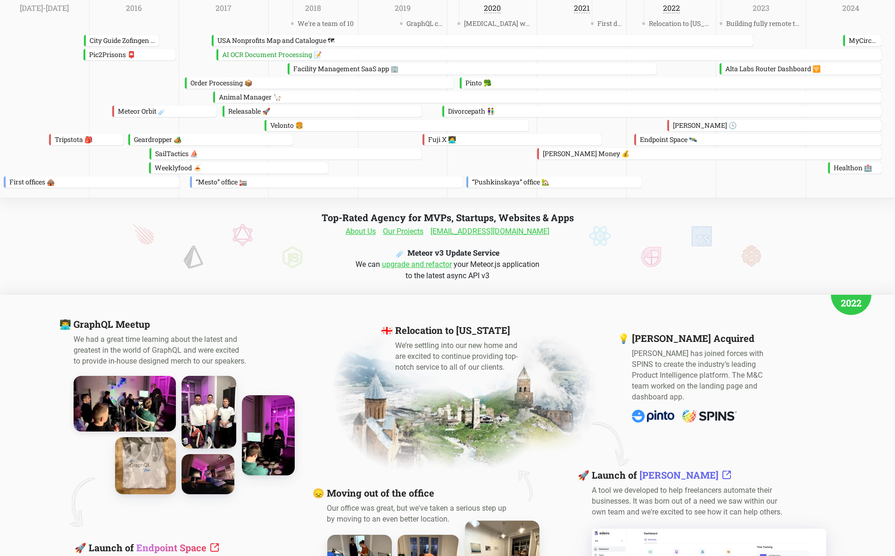
click at [159, 387] on img at bounding box center [124, 403] width 113 height 61
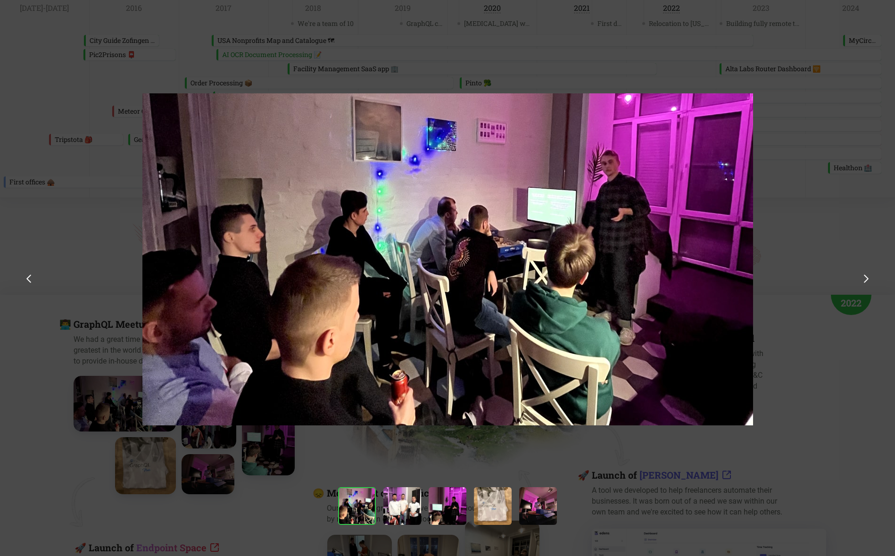
click at [771, 184] on div at bounding box center [447, 333] width 895 height 667
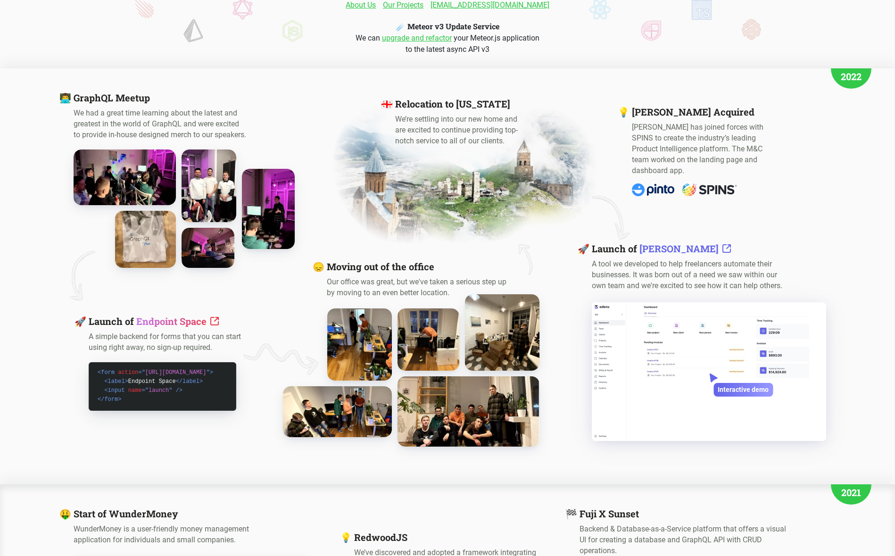
scroll to position [229, 0]
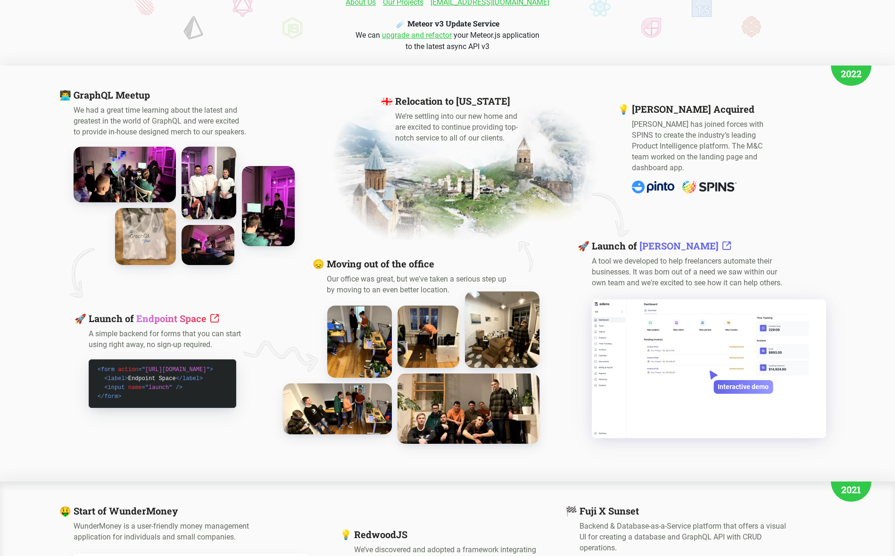
click at [437, 427] on img at bounding box center [468, 408] width 156 height 77
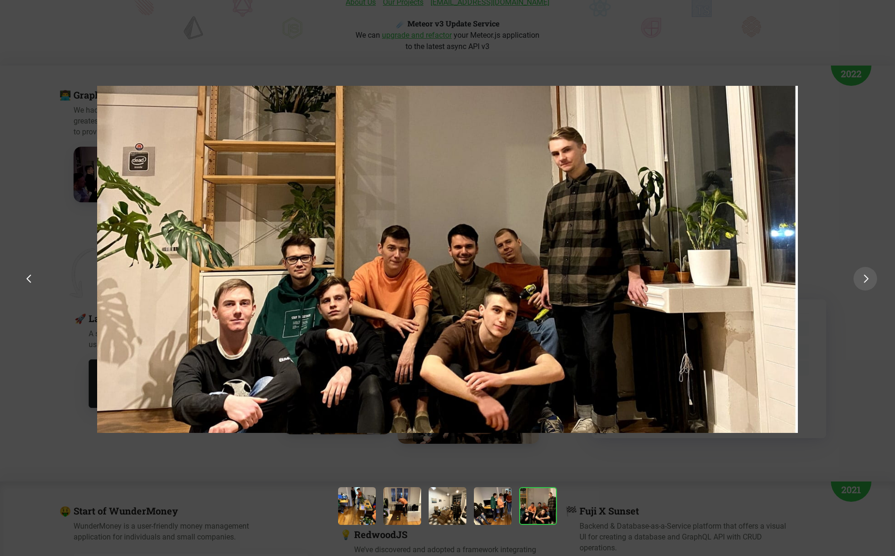
click at [859, 274] on div at bounding box center [865, 279] width 24 height 24
click at [851, 133] on div at bounding box center [447, 333] width 895 height 667
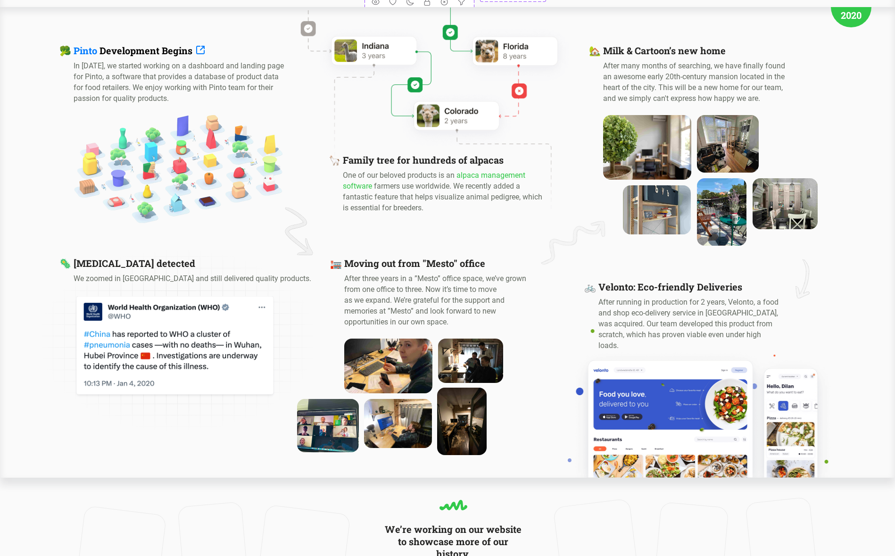
scroll to position [1169, 0]
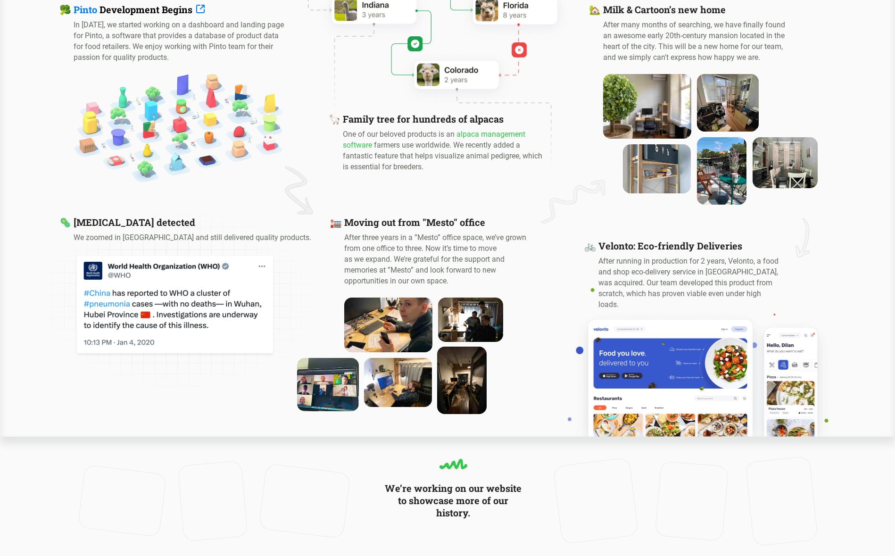
click at [124, 518] on div at bounding box center [121, 500] width 89 height 73
click at [133, 496] on video at bounding box center [122, 500] width 80 height 63
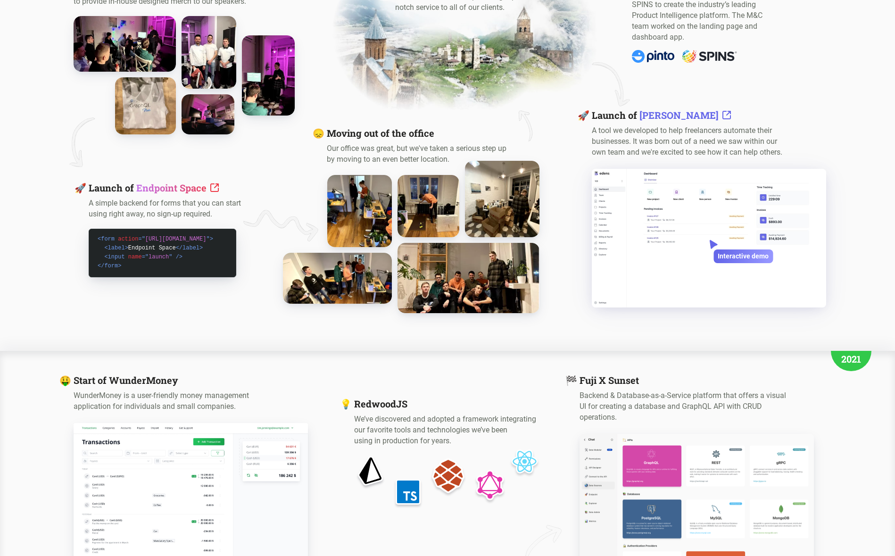
scroll to position [0, 0]
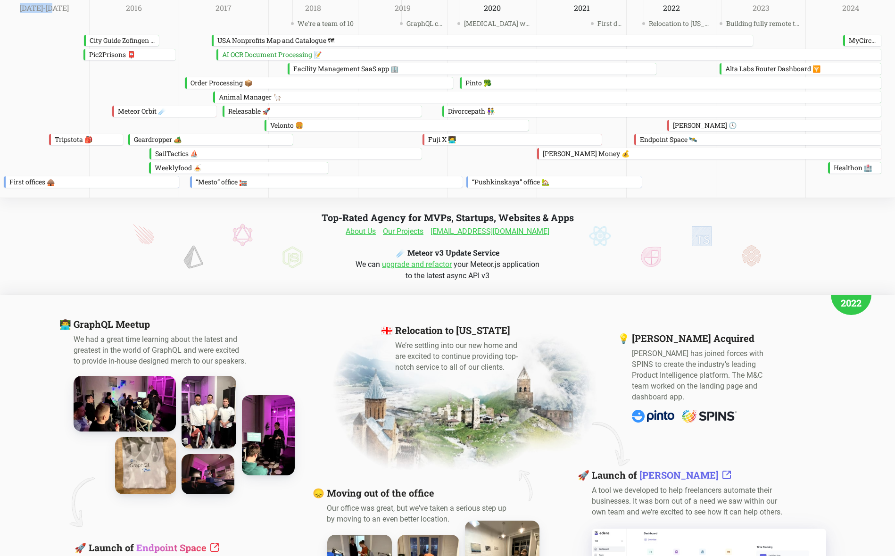
drag, startPoint x: 41, startPoint y: 11, endPoint x: 62, endPoint y: 11, distance: 20.7
click at [62, 11] on div "[DATE]-[DATE]" at bounding box center [45, 98] width 90 height 197
drag, startPoint x: 51, startPoint y: 27, endPoint x: 41, endPoint y: 15, distance: 16.1
click at [51, 27] on div "[DATE]-[DATE]" at bounding box center [45, 98] width 90 height 197
click at [55, 55] on div "Pic2Prisons 📮 AI OCR Document Processing 📝" at bounding box center [447, 54] width 895 height 11
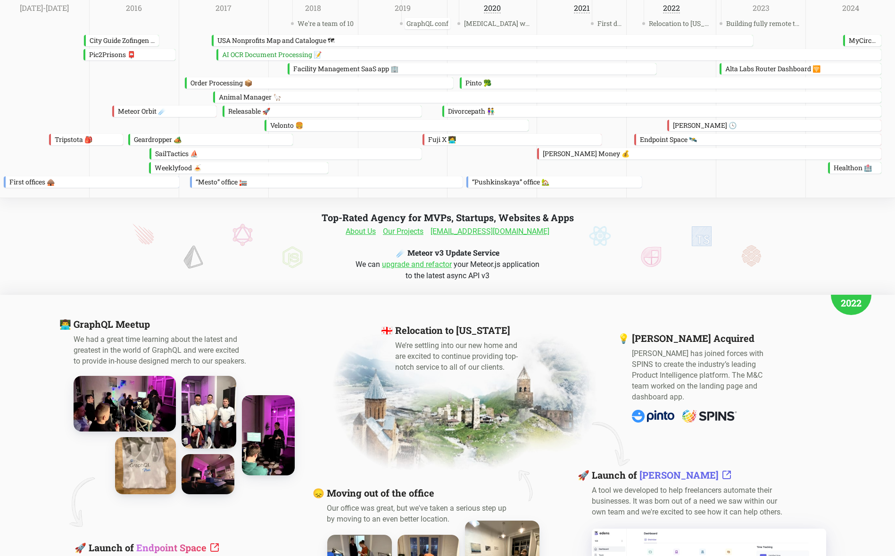
click at [427, 22] on span "GraphQL conf" at bounding box center [427, 23] width 46 height 11
click at [420, 25] on span "GraphQL conf" at bounding box center [427, 23] width 46 height 11
click at [426, 25] on span "GraphQL conf" at bounding box center [427, 23] width 46 height 11
click at [430, 24] on span "GraphQL conf" at bounding box center [427, 23] width 46 height 11
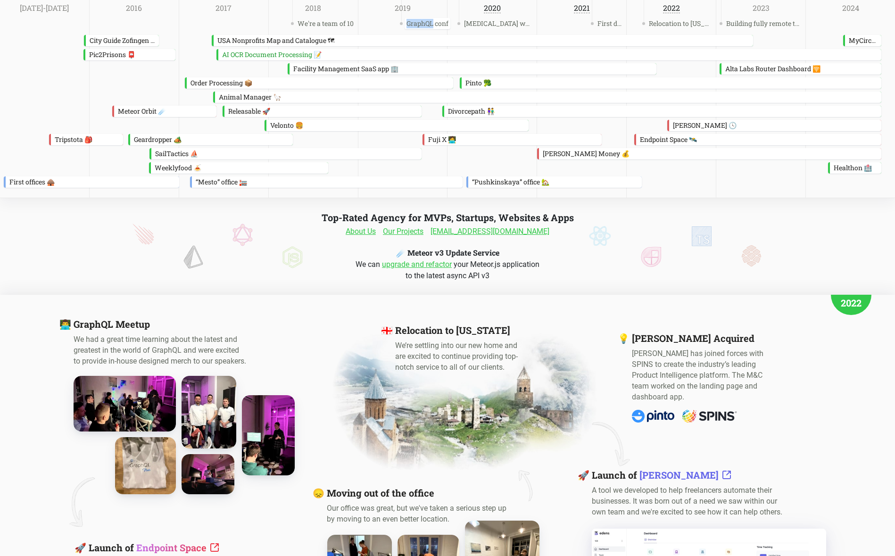
click at [430, 24] on span "GraphQL conf" at bounding box center [427, 23] width 46 height 11
click at [432, 28] on span "GraphQL conf" at bounding box center [427, 23] width 46 height 11
click at [433, 24] on span "GraphQL conf" at bounding box center [427, 23] width 46 height 11
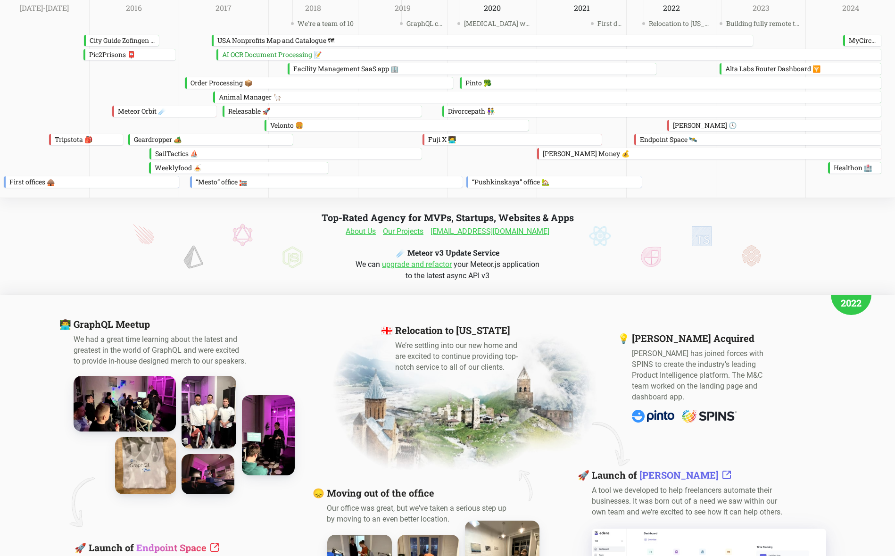
click at [432, 32] on div "2019" at bounding box center [403, 98] width 90 height 197
click at [432, 27] on span "GraphQL conf" at bounding box center [427, 23] width 46 height 11
click at [430, 35] on div "USA Nonprofits Map and Catalogue 🗺" at bounding box center [483, 40] width 539 height 11
